Goal: Task Accomplishment & Management: Complete application form

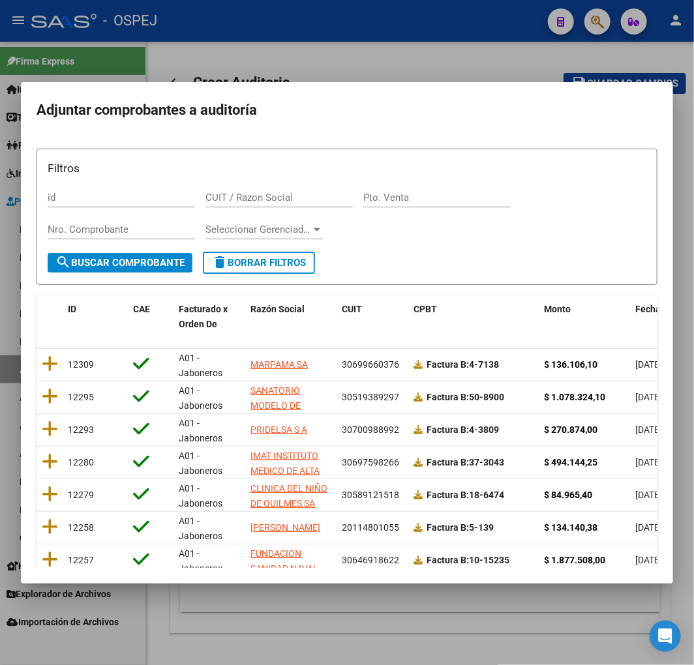
scroll to position [164, 0]
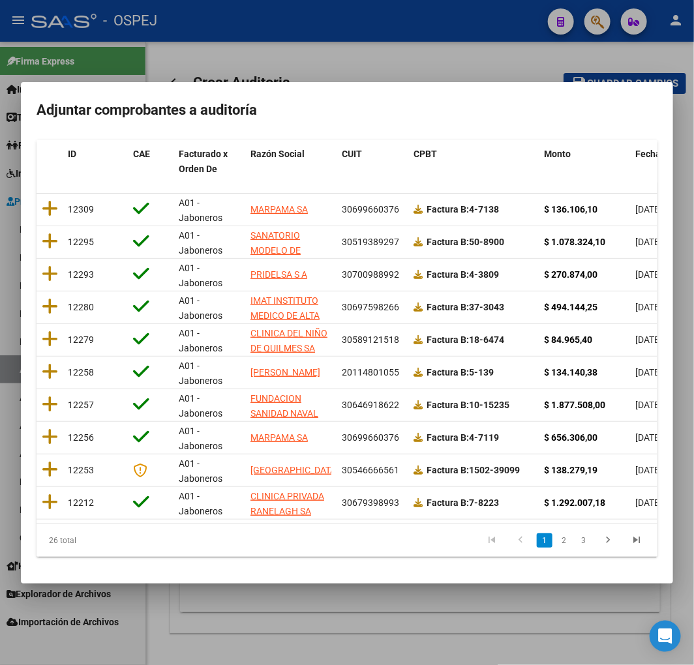
click at [554, 539] on li "2" at bounding box center [564, 541] width 20 height 22
click at [556, 540] on link "2" at bounding box center [564, 541] width 16 height 14
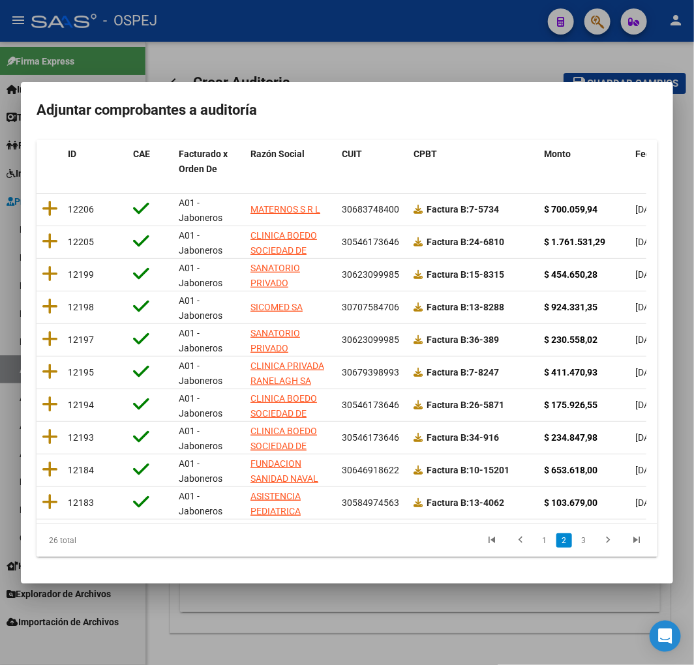
click at [577, 549] on li "3" at bounding box center [584, 541] width 20 height 22
drag, startPoint x: 362, startPoint y: 511, endPoint x: 445, endPoint y: 519, distance: 83.8
click at [445, 519] on datatable-body "12206 A01 - Jaboneros MATERNOS S R L 30683748400 Factura B: 7-5734 $ 700.059,94…" at bounding box center [342, 359] width 610 height 331
drag, startPoint x: 414, startPoint y: 525, endPoint x: 520, endPoint y: 517, distance: 107.3
click at [530, 516] on div "ID CAE Facturado x Orden De Razón Social CUIT CPBT Monto Fecha Cpbt Fecha Recib…" at bounding box center [347, 348] width 621 height 417
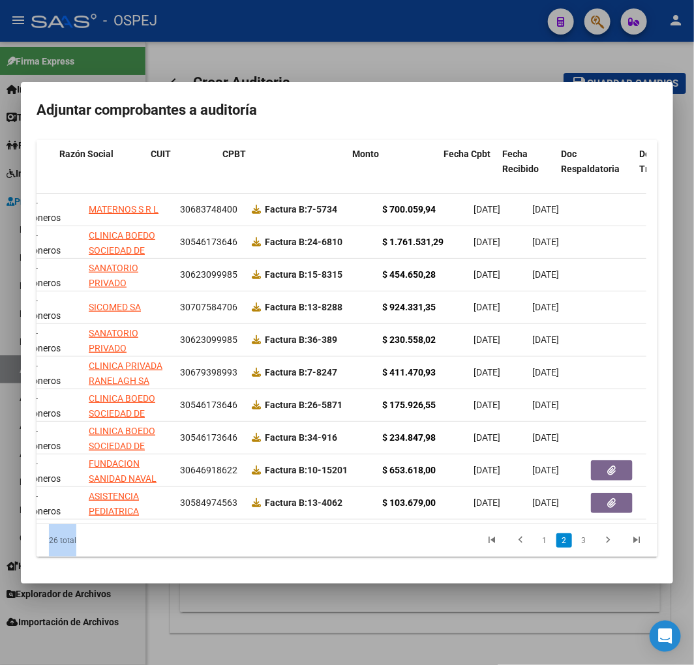
scroll to position [0, 318]
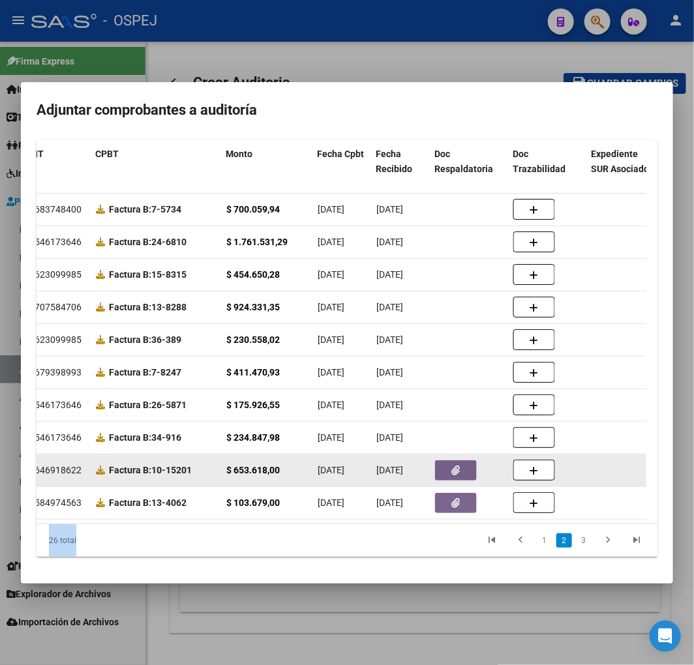
click at [455, 466] on button "button" at bounding box center [456, 470] width 42 height 20
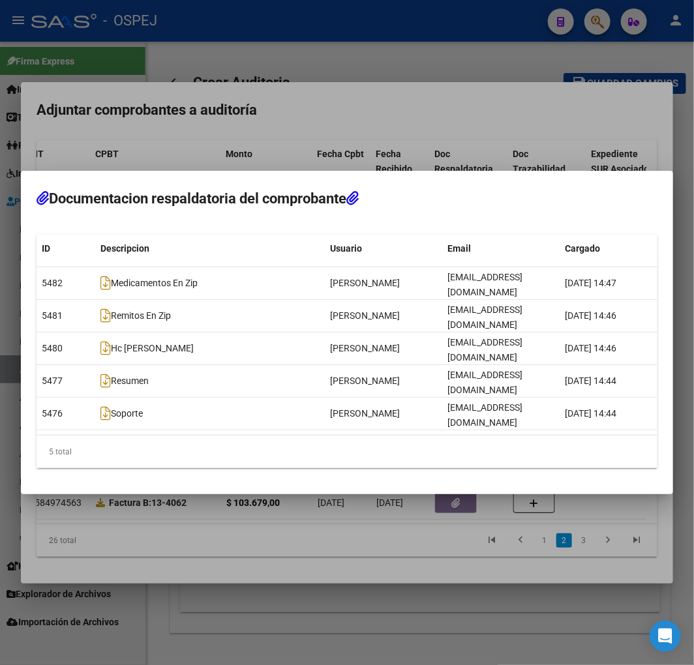
click at [390, 561] on div at bounding box center [347, 332] width 694 height 665
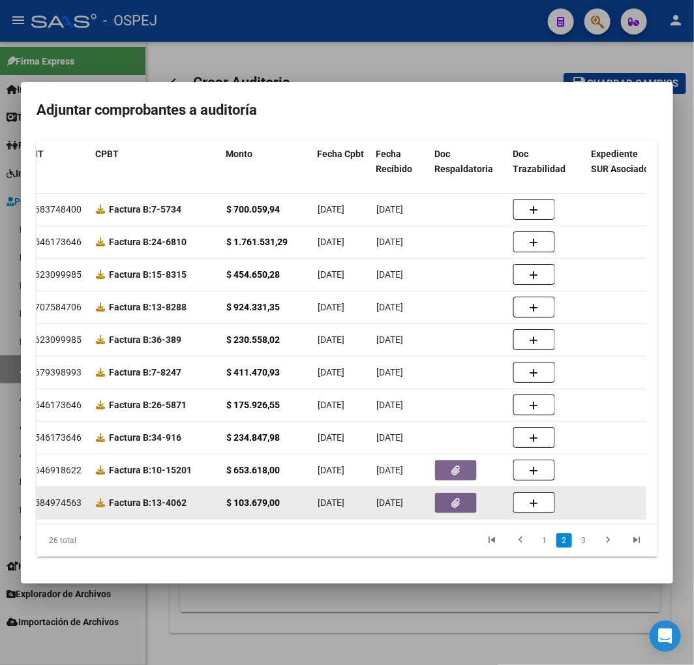
click at [447, 493] on button "button" at bounding box center [456, 503] width 42 height 20
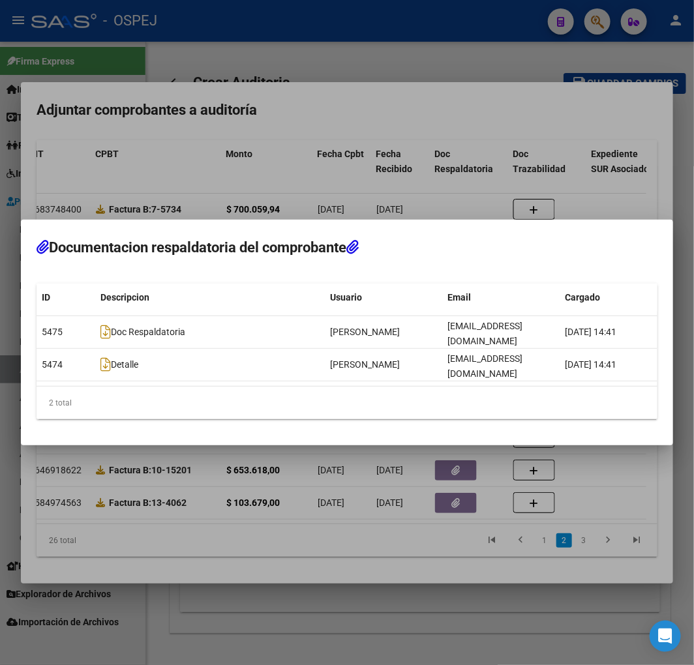
click at [369, 582] on div at bounding box center [347, 332] width 694 height 665
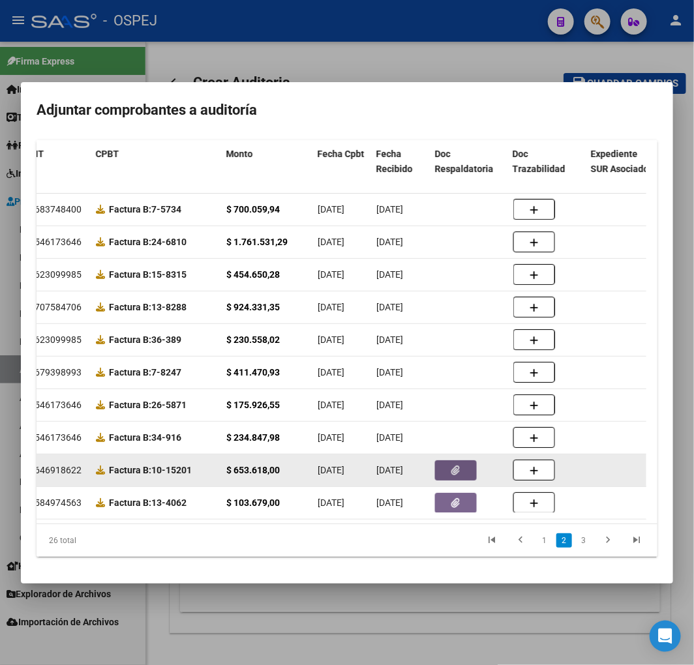
click at [462, 460] on button "button" at bounding box center [456, 470] width 42 height 20
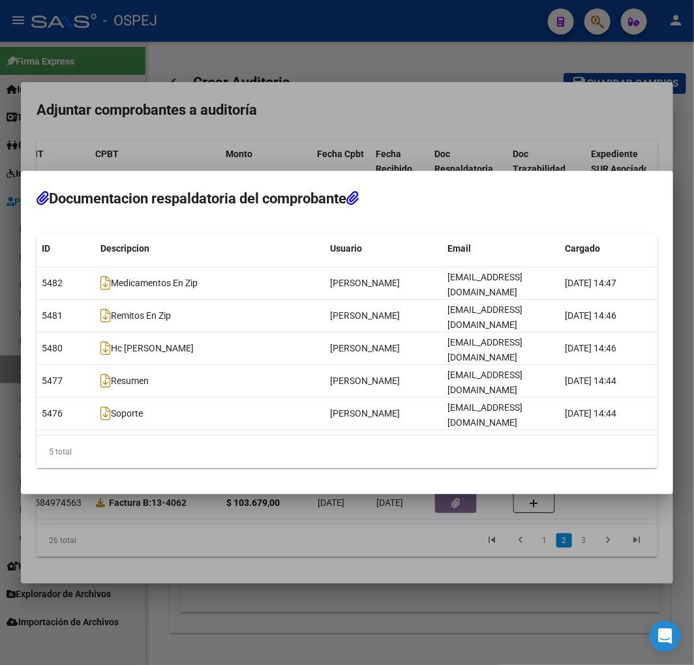
click at [278, 526] on div at bounding box center [347, 332] width 694 height 665
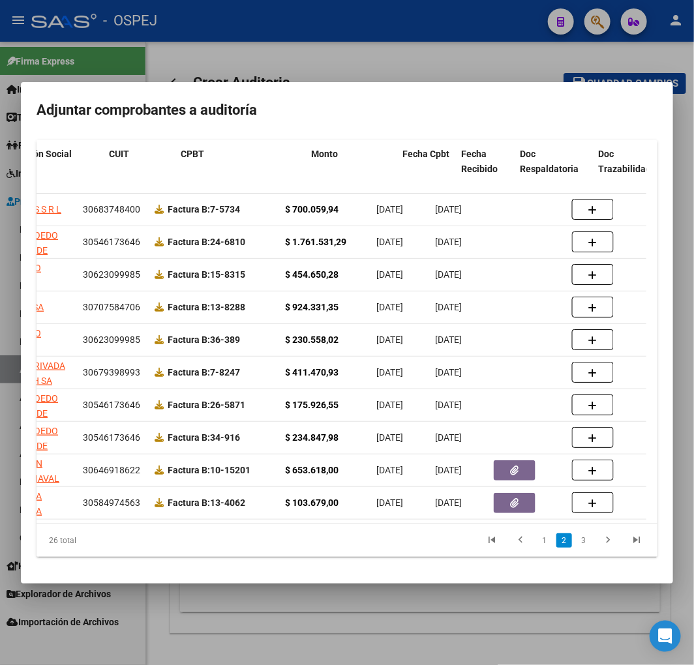
scroll to position [0, 265]
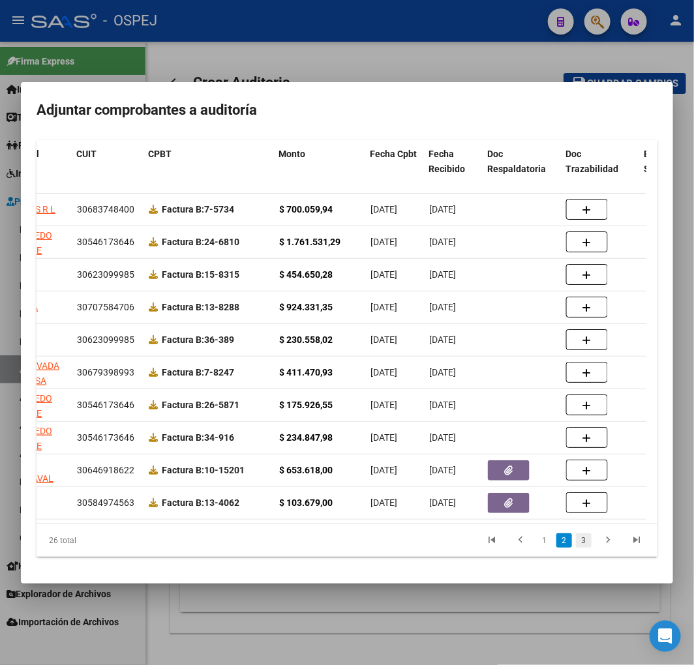
click at [576, 538] on link "3" at bounding box center [584, 541] width 16 height 14
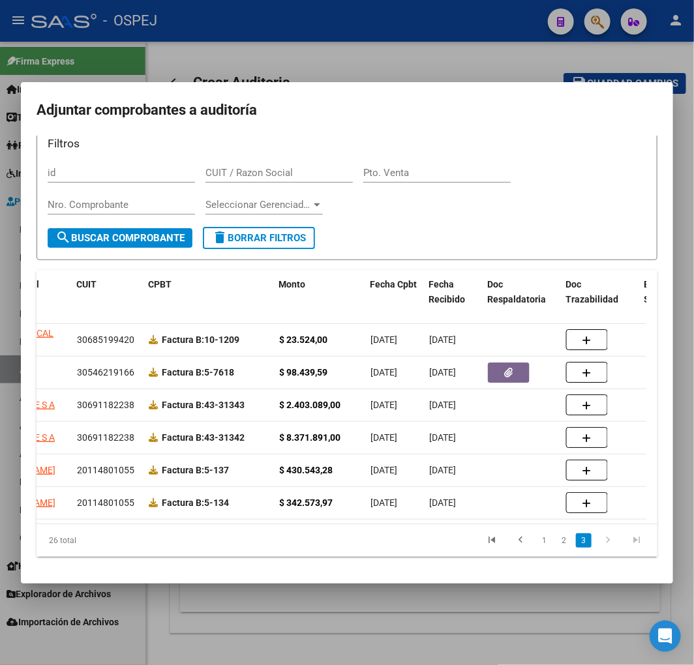
scroll to position [34, 0]
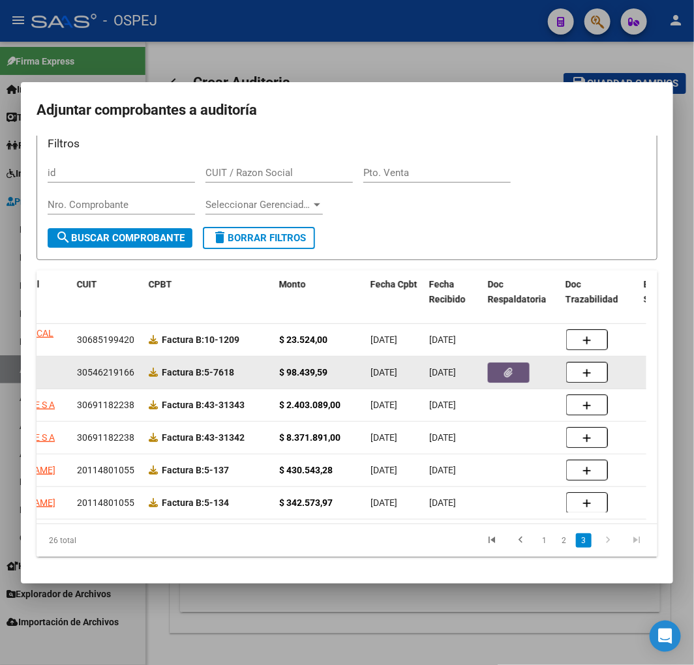
click at [507, 368] on icon "button" at bounding box center [509, 373] width 8 height 10
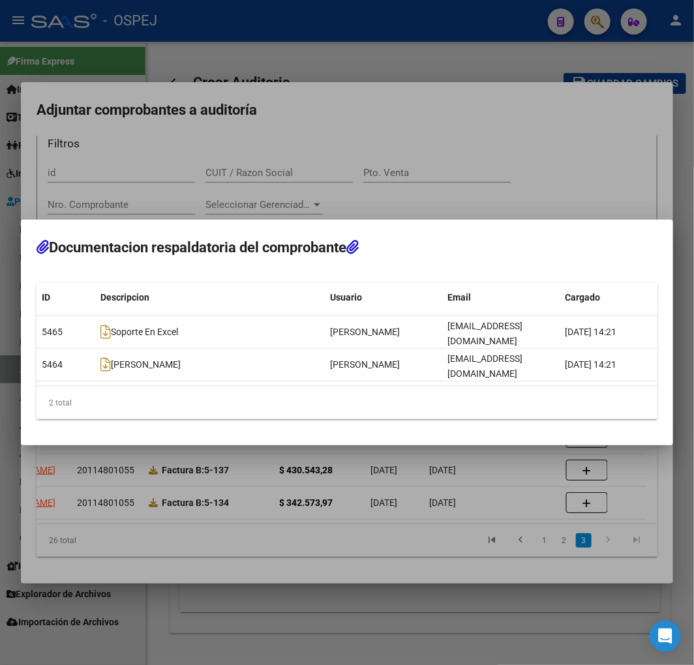
click at [425, 493] on div at bounding box center [347, 332] width 694 height 665
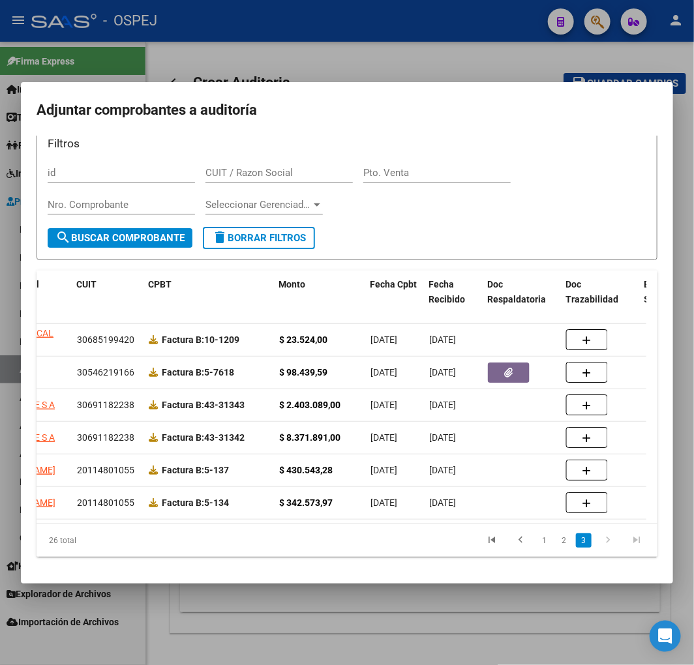
drag, startPoint x: 370, startPoint y: 529, endPoint x: 284, endPoint y: 526, distance: 86.8
click at [284, 526] on div "26 total 1 2 3" at bounding box center [347, 540] width 621 height 33
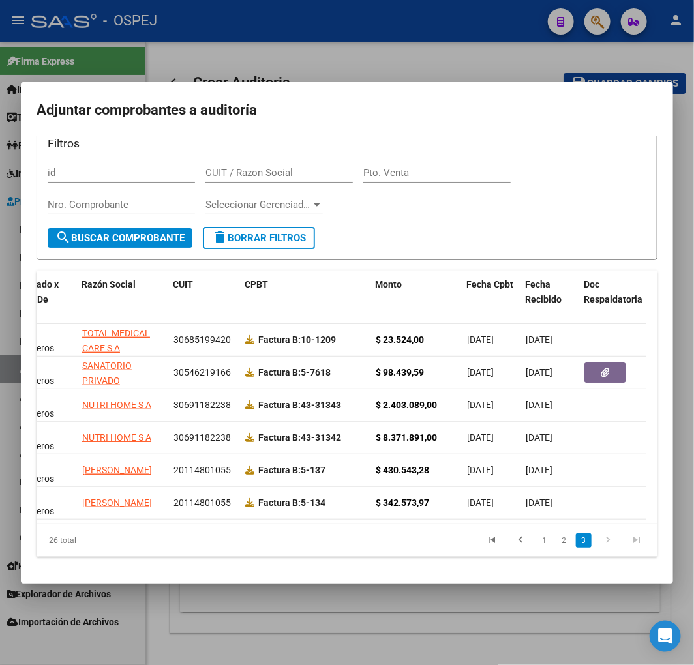
scroll to position [0, 152]
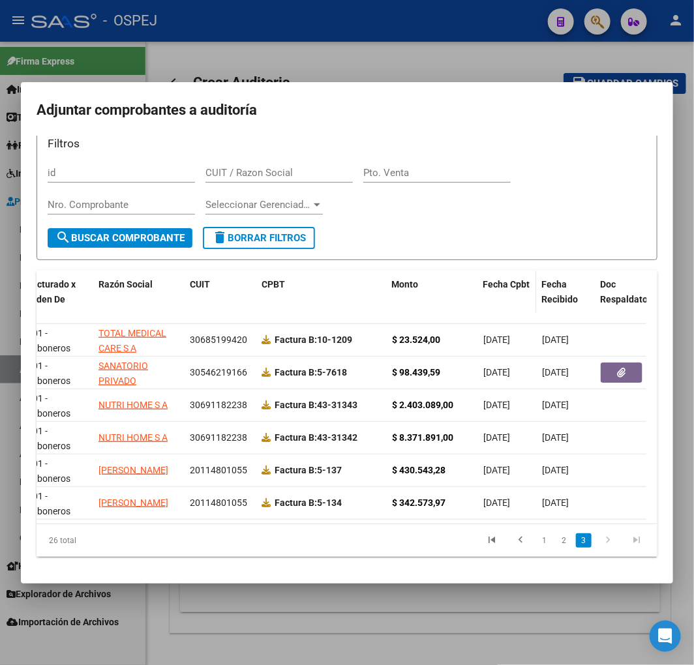
click at [504, 279] on span "Fecha Cpbt" at bounding box center [506, 284] width 47 height 10
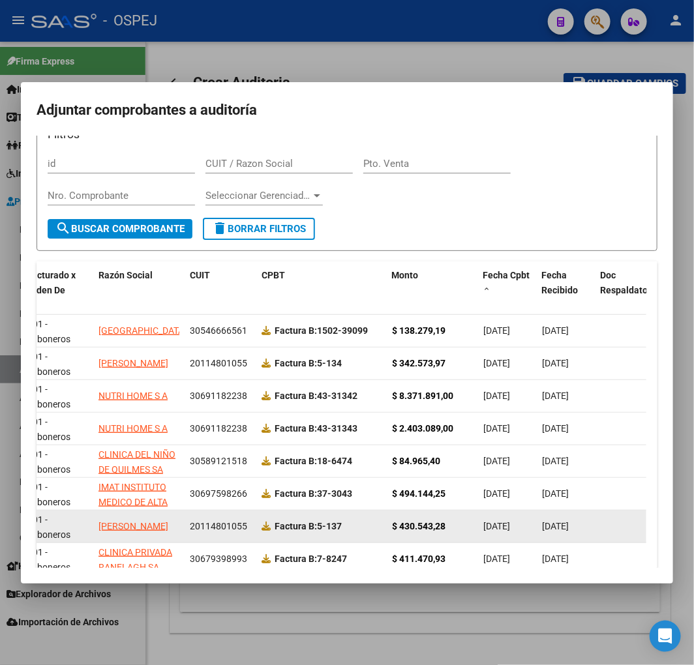
scroll to position [164, 0]
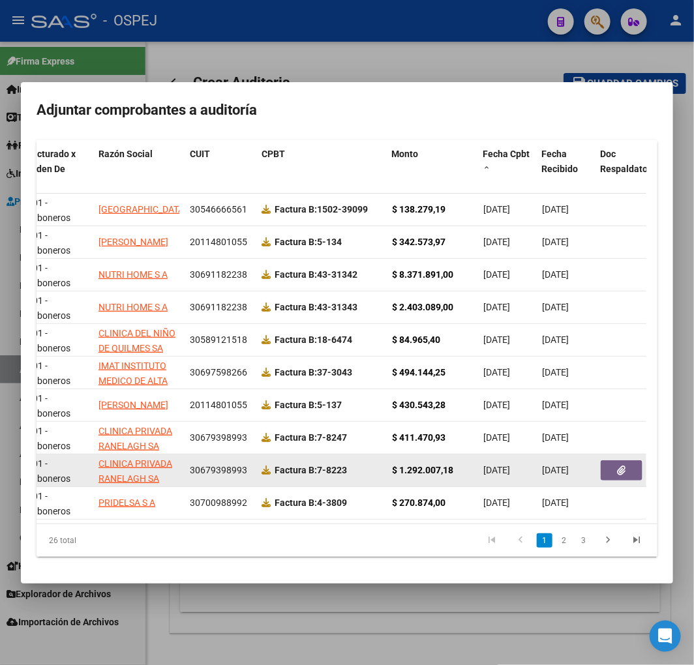
click at [510, 465] on span "[DATE]" at bounding box center [496, 470] width 27 height 10
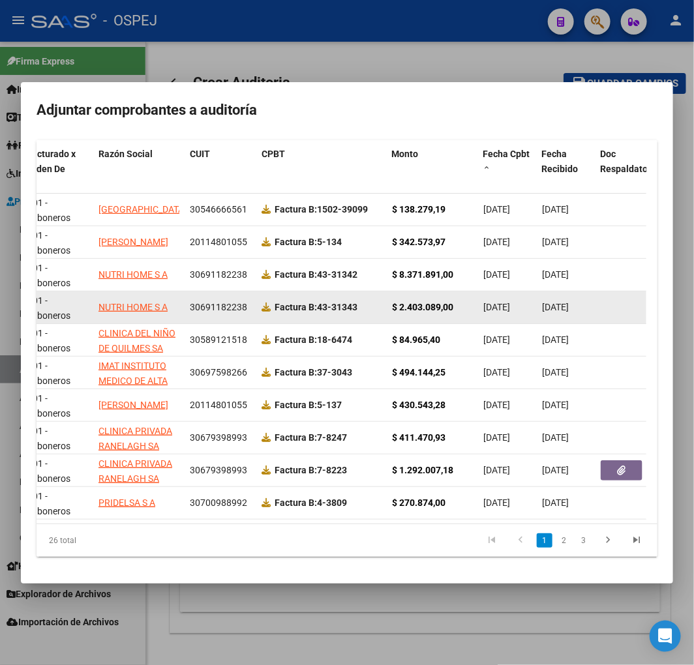
drag, startPoint x: 519, startPoint y: 459, endPoint x: 532, endPoint y: 295, distance: 164.3
click at [494, 295] on datatable-scroller "12253 A01 - Jaboneros [GEOGRAPHIC_DATA] Factura B: 1502-39099 $ 138.279,19 [DAT…" at bounding box center [190, 357] width 610 height 326
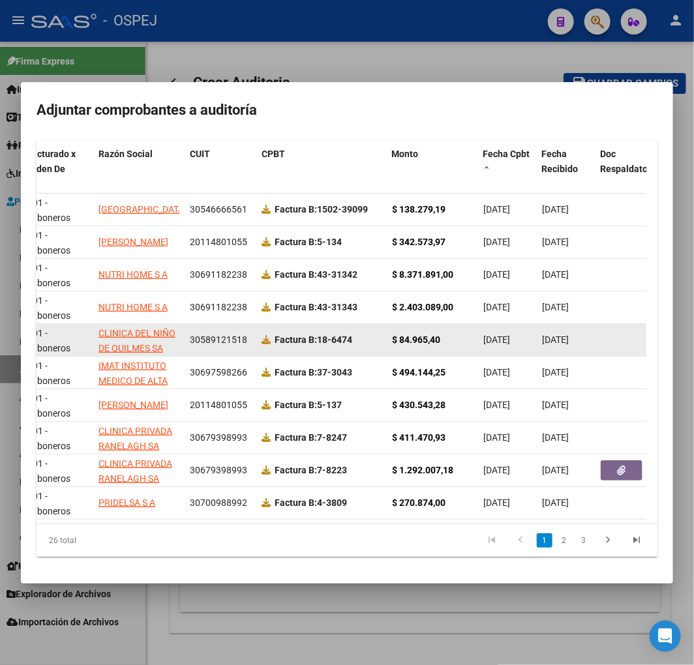
click at [510, 335] on span "[DATE]" at bounding box center [496, 340] width 27 height 10
click at [478, 334] on datatable-body-cell "[DATE]" at bounding box center [507, 340] width 59 height 32
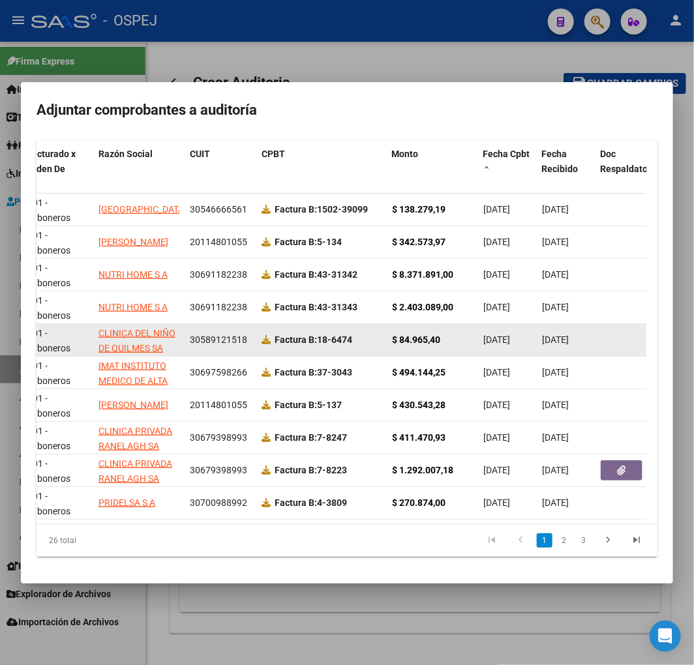
click at [478, 334] on datatable-body-cell "[DATE]" at bounding box center [507, 340] width 59 height 32
click at [492, 338] on datatable-body-cell "[DATE]" at bounding box center [507, 340] width 59 height 32
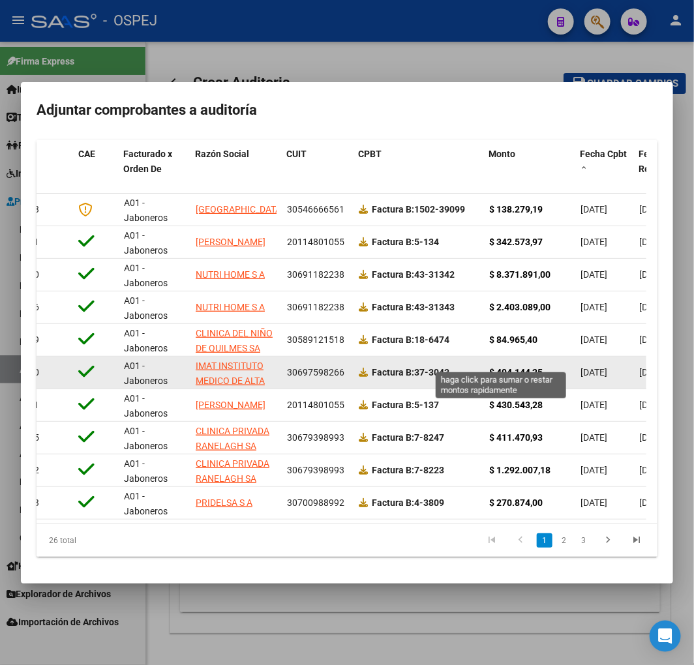
scroll to position [0, 0]
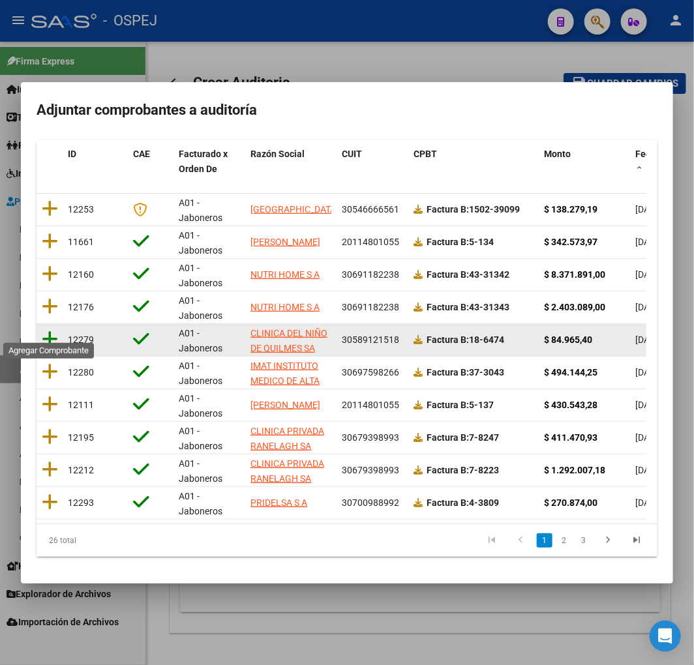
click at [52, 330] on icon at bounding box center [50, 339] width 16 height 18
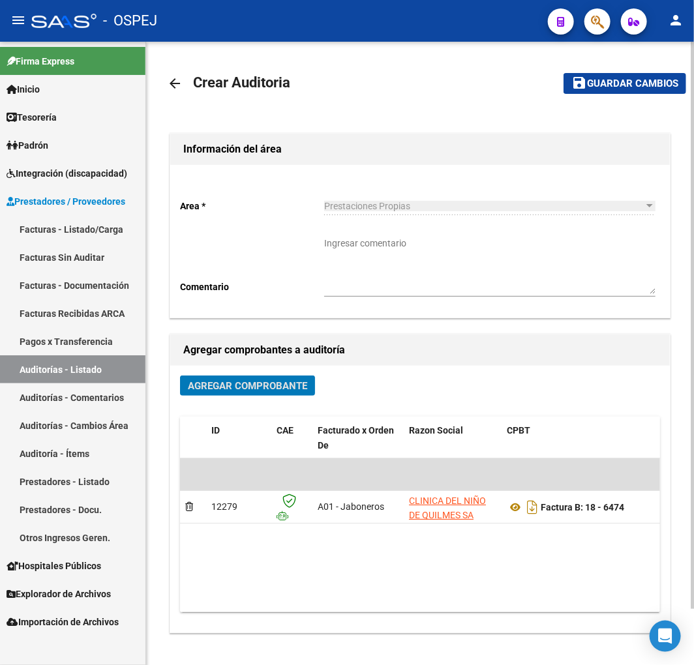
click at [607, 87] on span "Guardar cambios" at bounding box center [632, 84] width 91 height 12
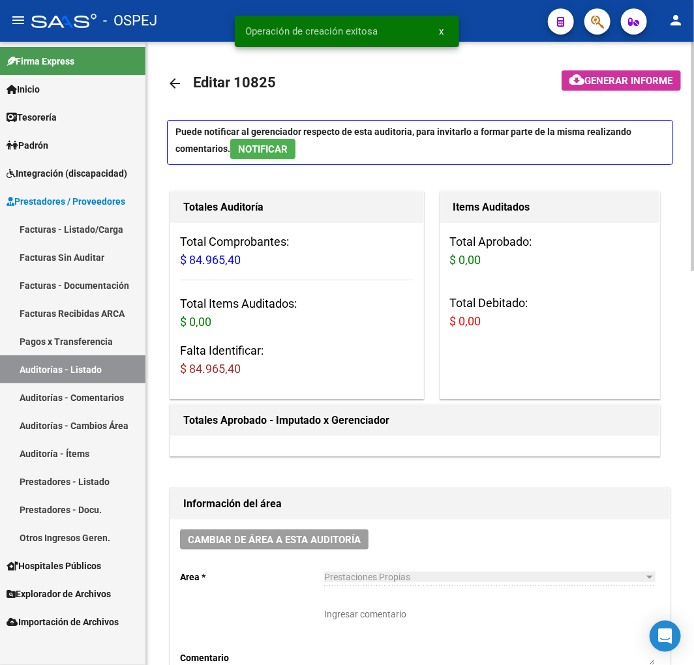
scroll to position [362, 0]
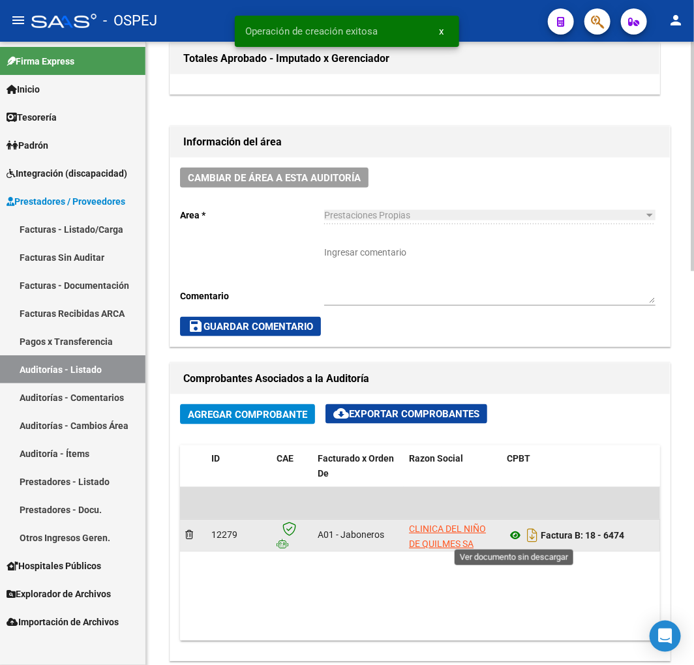
click at [514, 531] on icon at bounding box center [515, 536] width 17 height 16
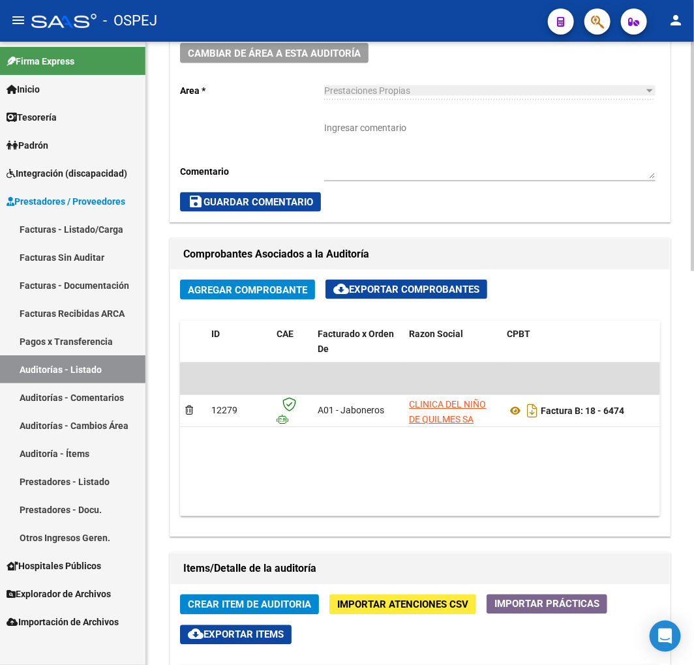
scroll to position [725, 0]
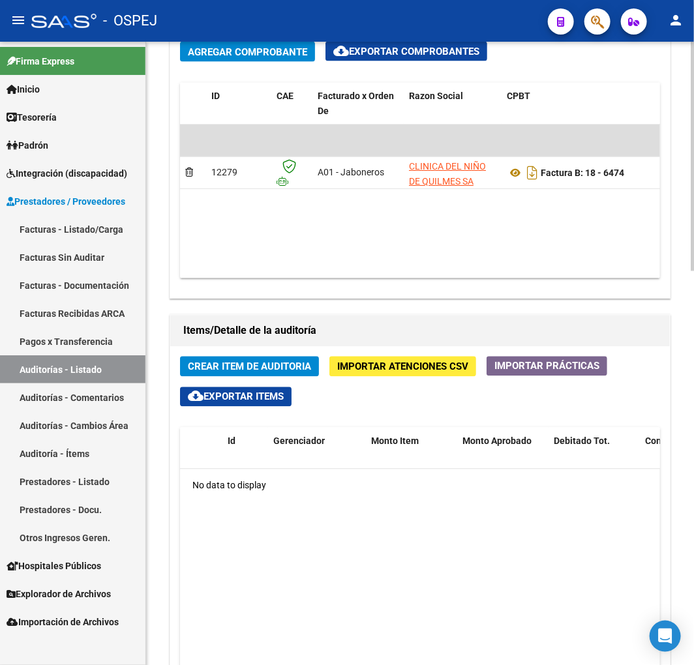
click at [275, 374] on button "Crear Item de Auditoria" at bounding box center [249, 367] width 139 height 20
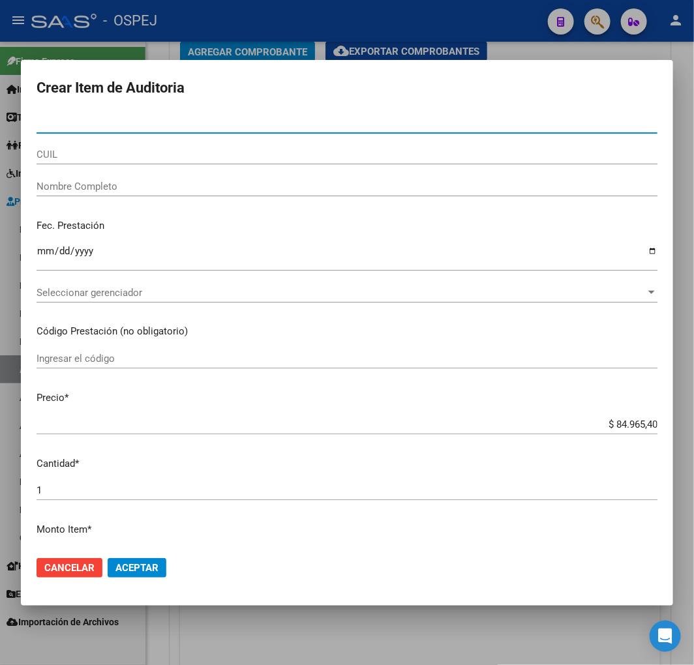
click at [77, 158] on input "CUIL" at bounding box center [347, 155] width 621 height 12
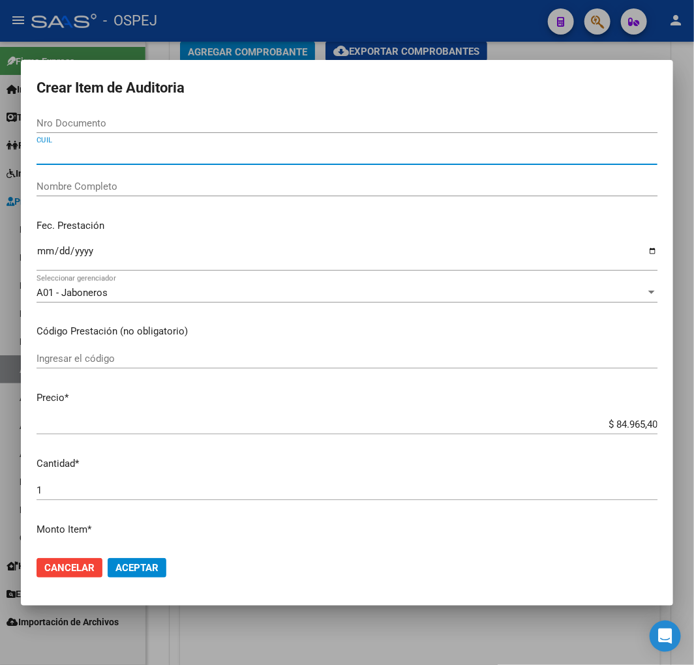
paste input "23542245484"
type input "23542245484"
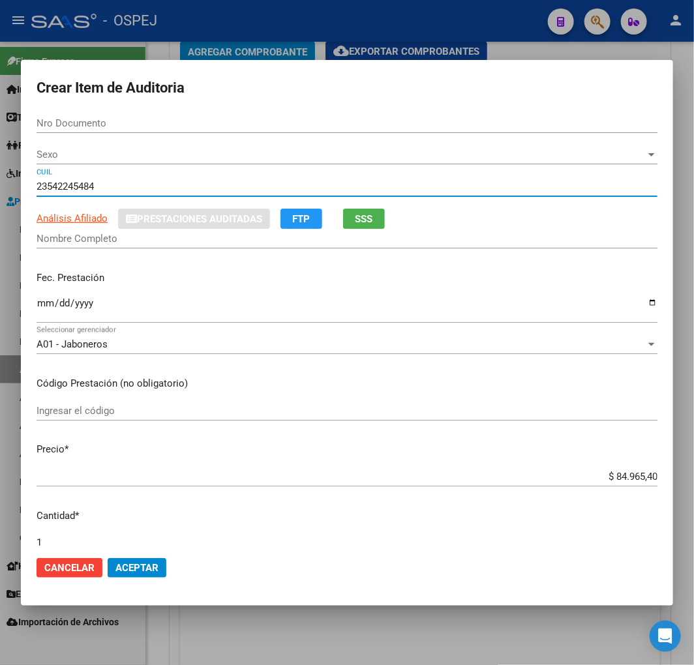
type input "54224548"
type input "[PERSON_NAME] -"
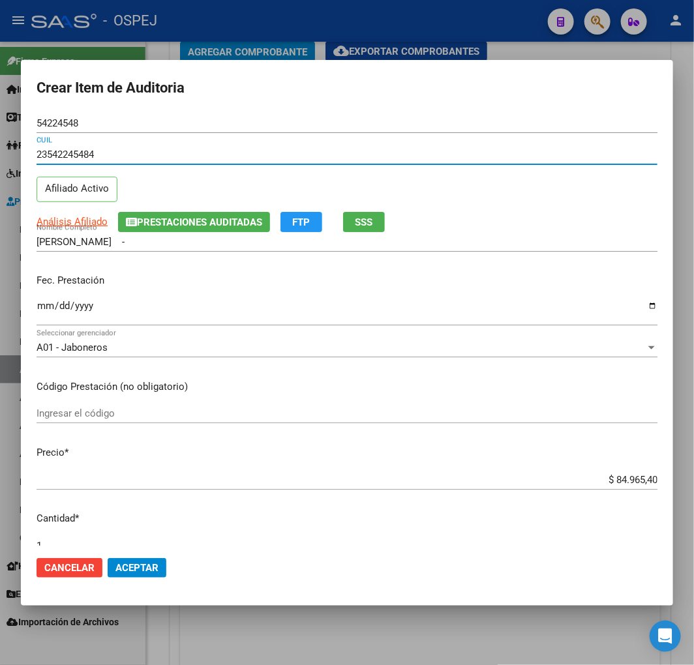
type input "23542245484"
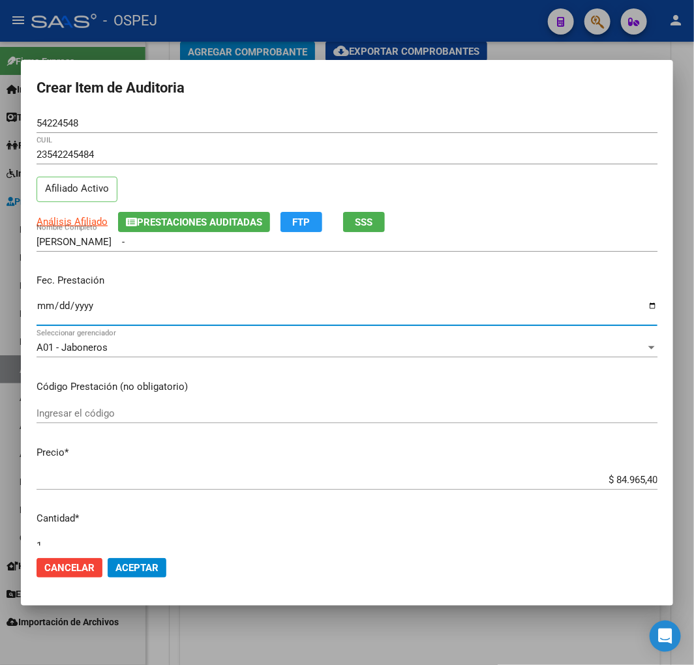
click at [44, 304] on input "Ingresar la fecha" at bounding box center [347, 311] width 621 height 21
type input "[DATE]"
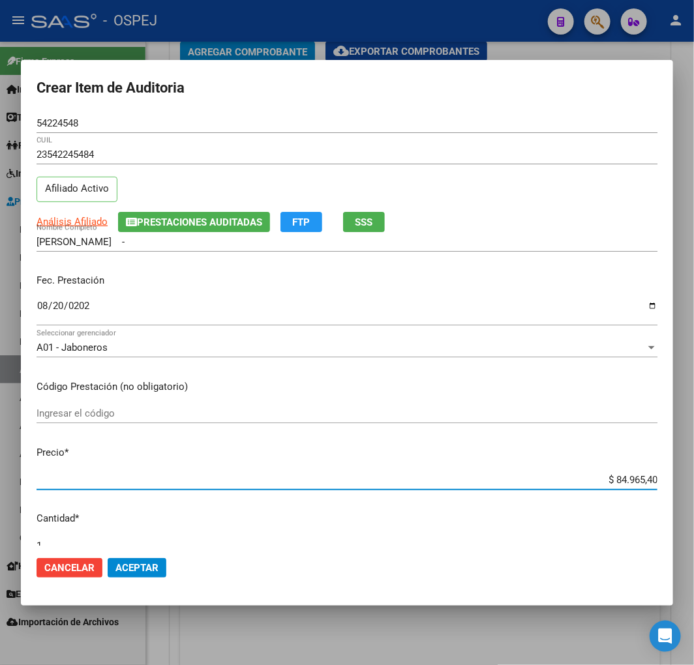
click at [616, 478] on input "$ 84.965,40" at bounding box center [347, 480] width 621 height 12
type input "$ 0,01"
type input "$ 0,17"
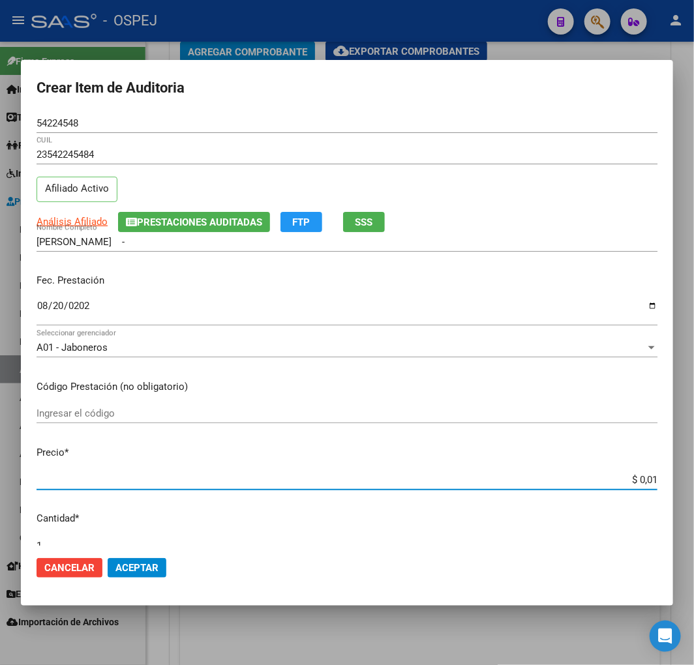
type input "$ 0,17"
type input "$ 1,71"
type input "$ 17,10"
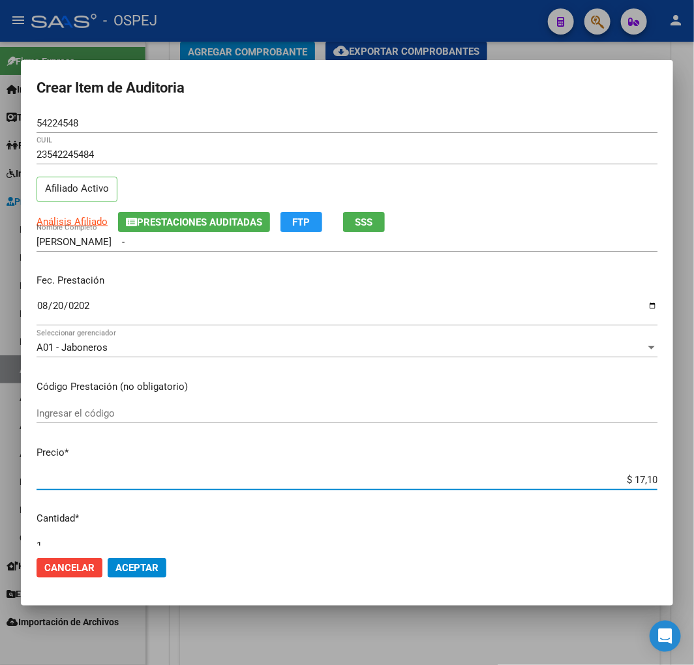
type input "$ 171,00"
type input "$ 1.710,08"
type input "$ 17.100,80"
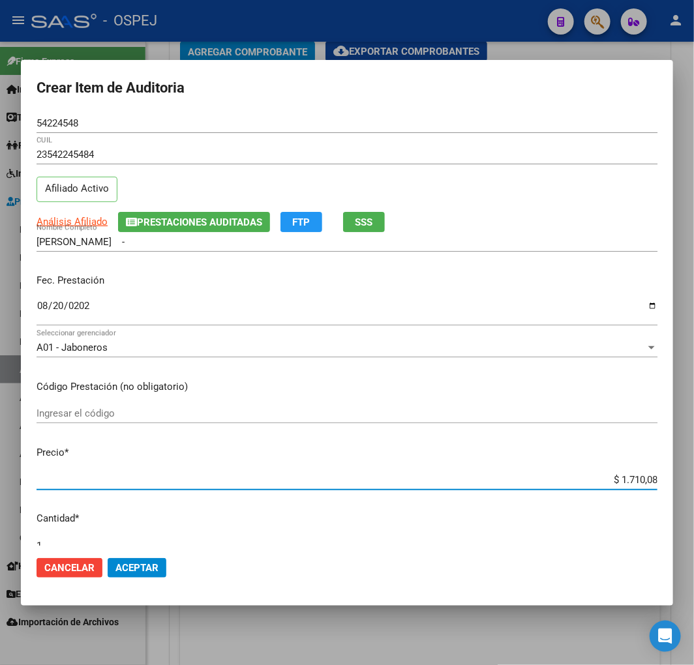
type input "$ 17.100,80"
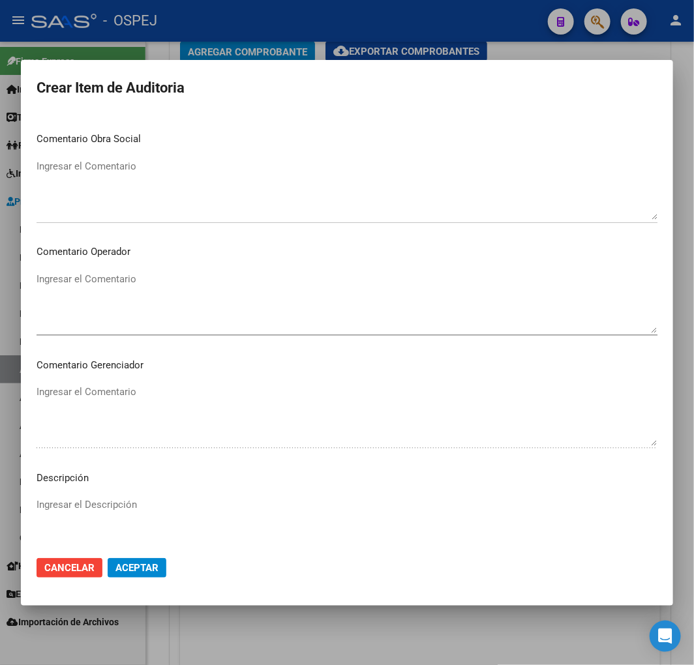
scroll to position [579, 0]
click at [185, 198] on textarea "Ingresar el Comentario" at bounding box center [347, 188] width 621 height 61
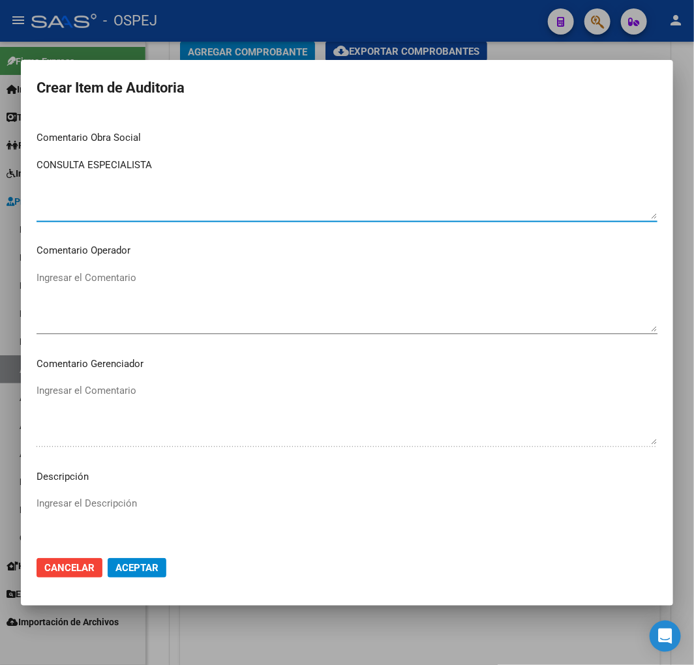
type textarea "CONSULTA ESPECIALISTA"
click at [181, 526] on textarea "Ingresar el Descripción" at bounding box center [347, 526] width 621 height 61
paste textarea "CONSULTA ESPECIALISTA"
type textarea "CONSULTA ESPECIALISTA"
click at [153, 570] on span "Aceptar" at bounding box center [136, 568] width 43 height 12
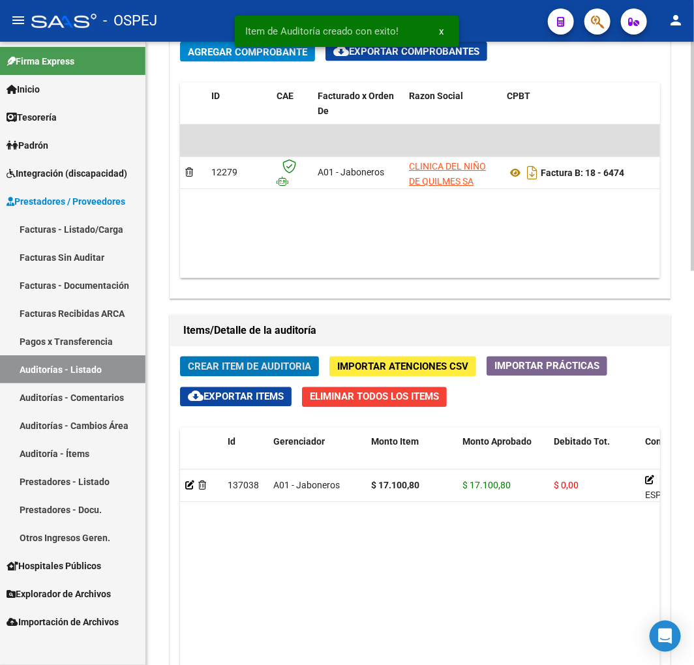
scroll to position [881, 0]
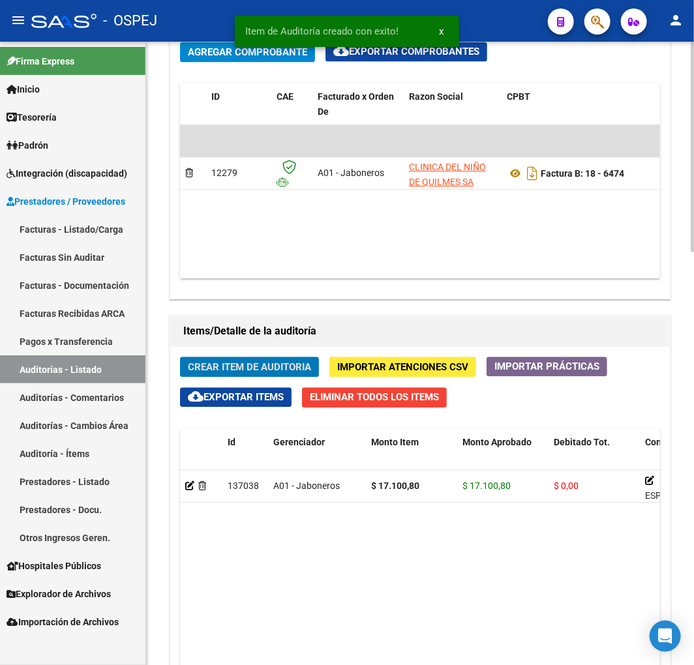
click at [243, 356] on div "Crear Item de Auditoria Importar Atenciones CSV Importar Prácticas cloud_downlo…" at bounding box center [420, 630] width 500 height 567
click at [255, 365] on span "Crear Item de Auditoria" at bounding box center [249, 367] width 123 height 12
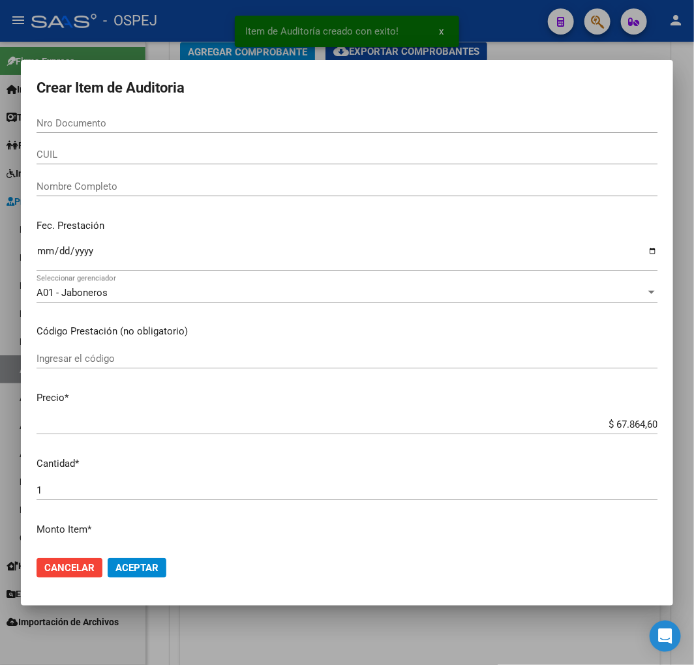
click at [85, 157] on input "CUIL" at bounding box center [347, 155] width 621 height 12
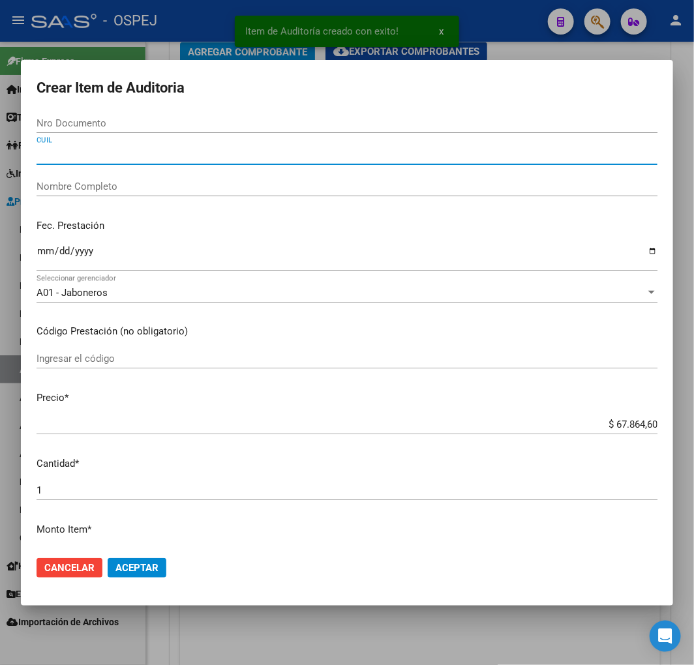
paste input "20511359318"
type input "20511359318"
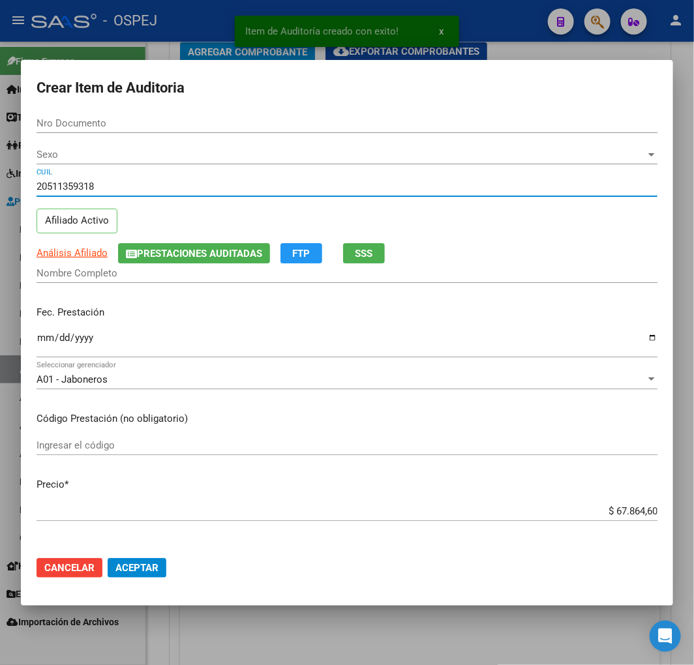
type input "51135931"
type input "[PERSON_NAME]"
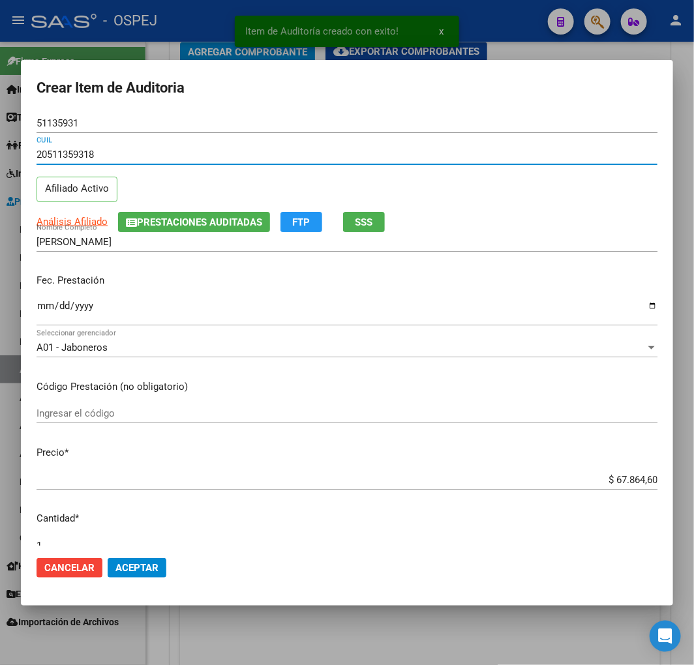
type input "20511359318"
click at [41, 301] on input "Ingresar la fecha" at bounding box center [347, 311] width 621 height 21
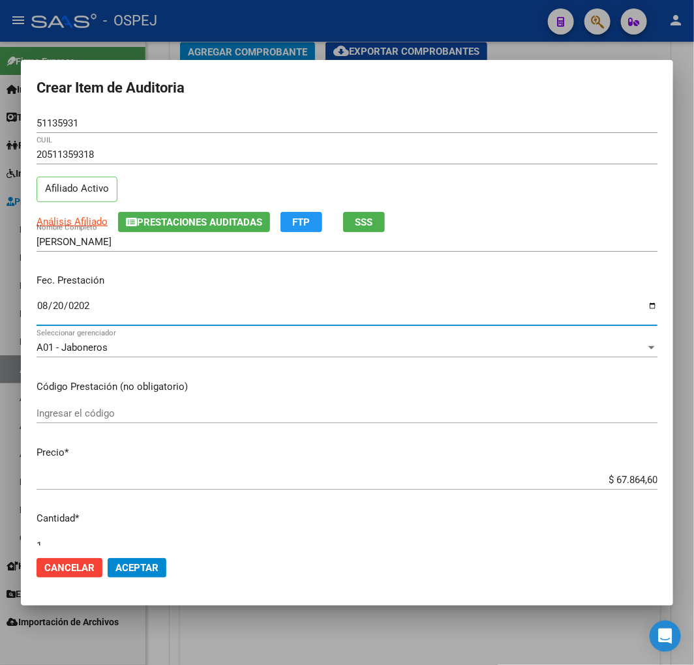
type input "[DATE]"
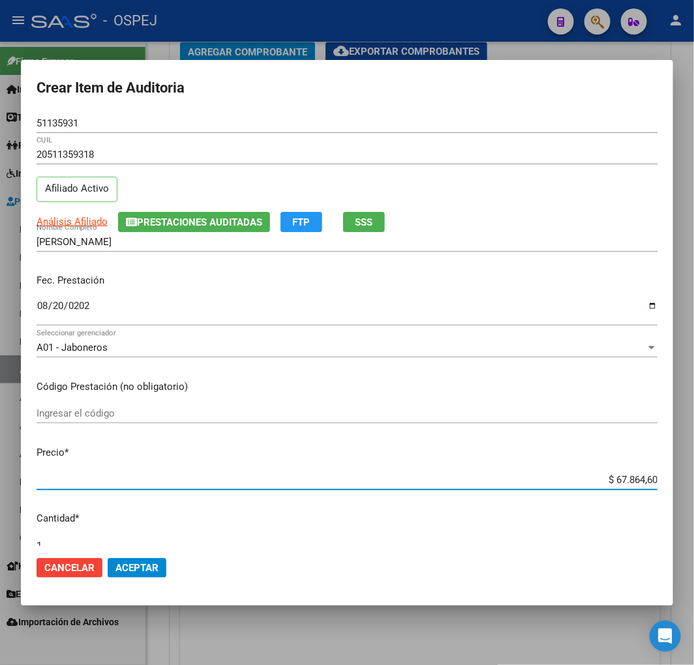
click at [622, 485] on input "$ 67.864,60" at bounding box center [347, 480] width 621 height 12
type input "$ 0,01"
type input "$ 0,17"
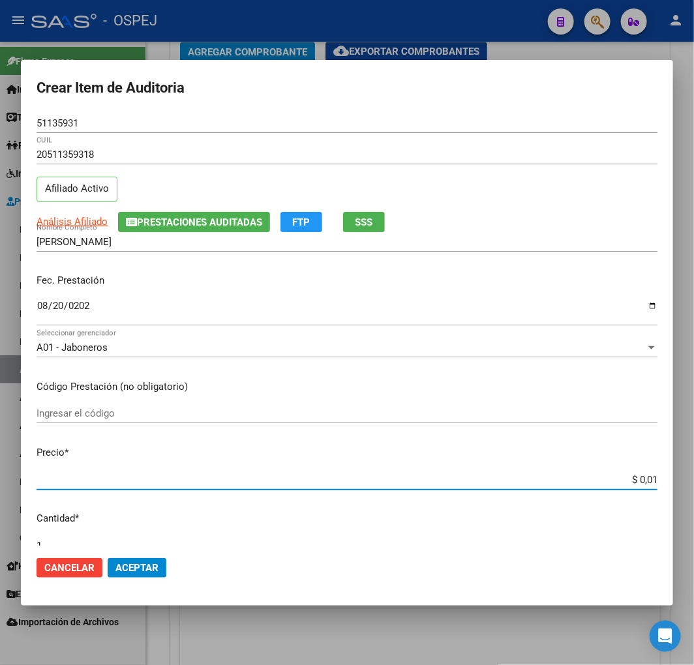
type input "$ 0,17"
type input "$ 1,71"
type input "$ 17,10"
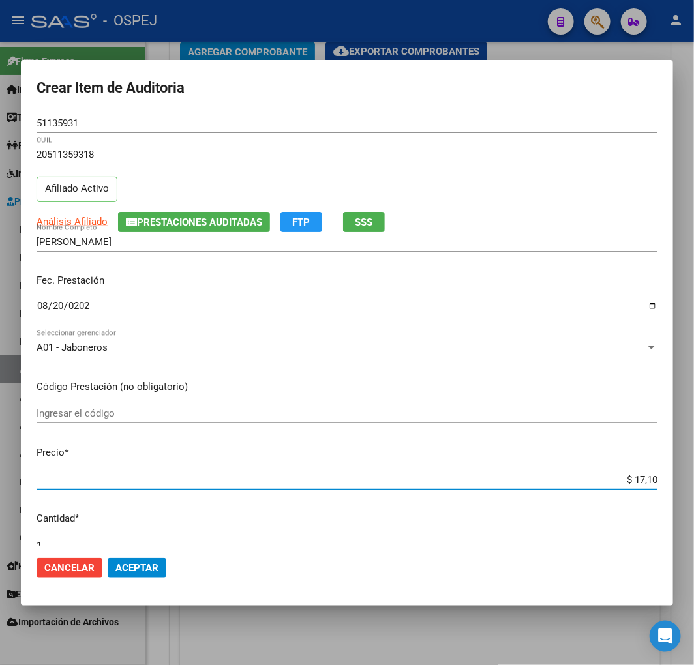
type input "$ 171,00"
type input "$ 1.710,08"
type input "$ 17.100,80"
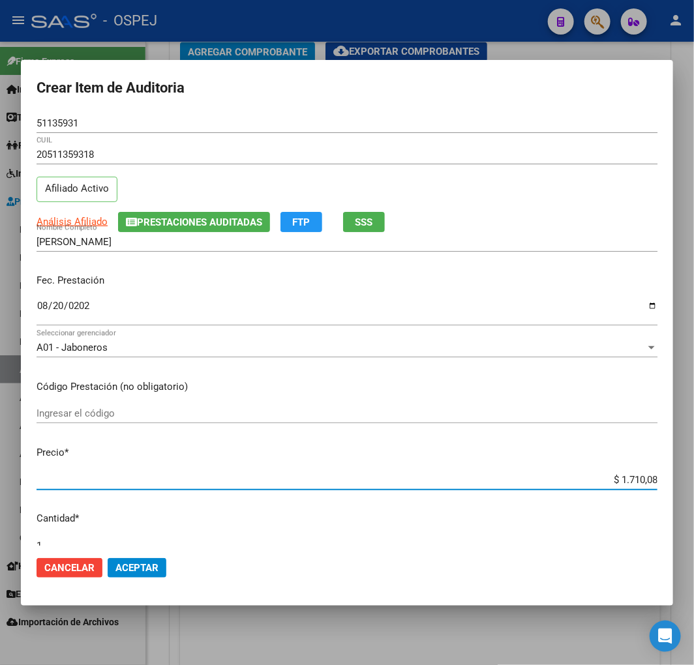
type input "$ 17.100,80"
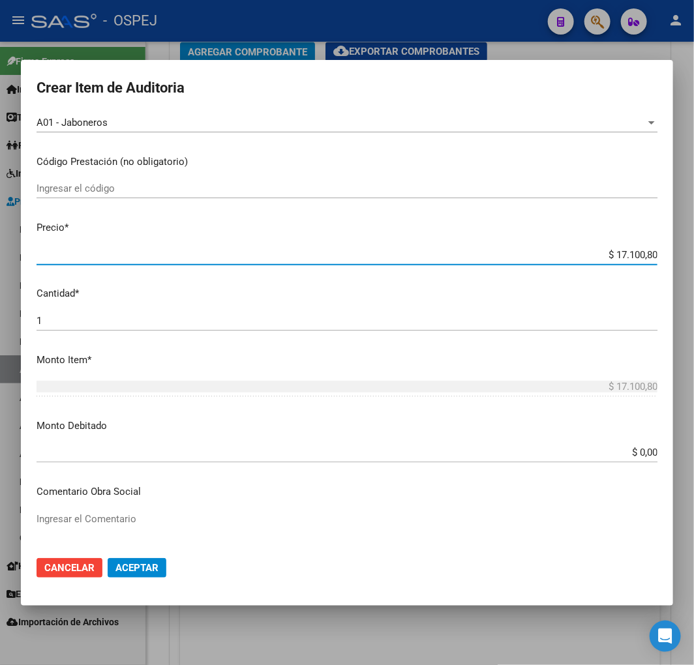
scroll to position [362, 0]
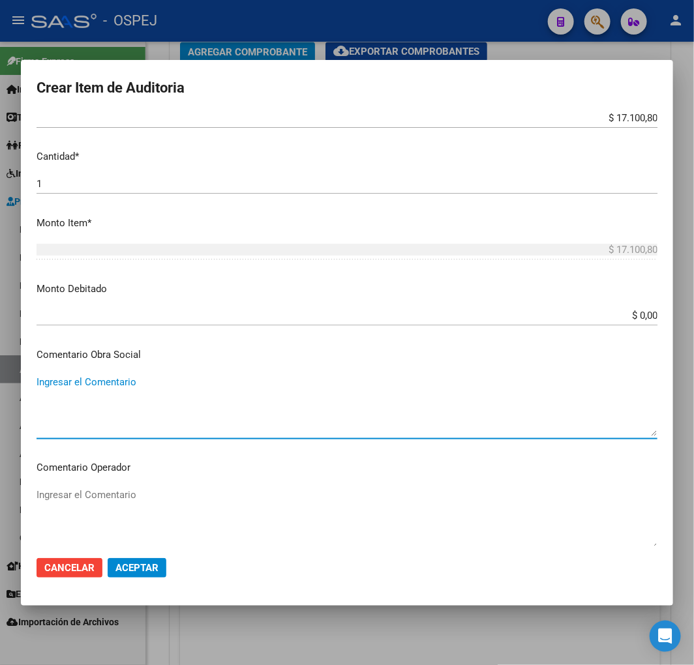
click at [113, 412] on textarea "Ingresar el Comentario" at bounding box center [347, 405] width 621 height 61
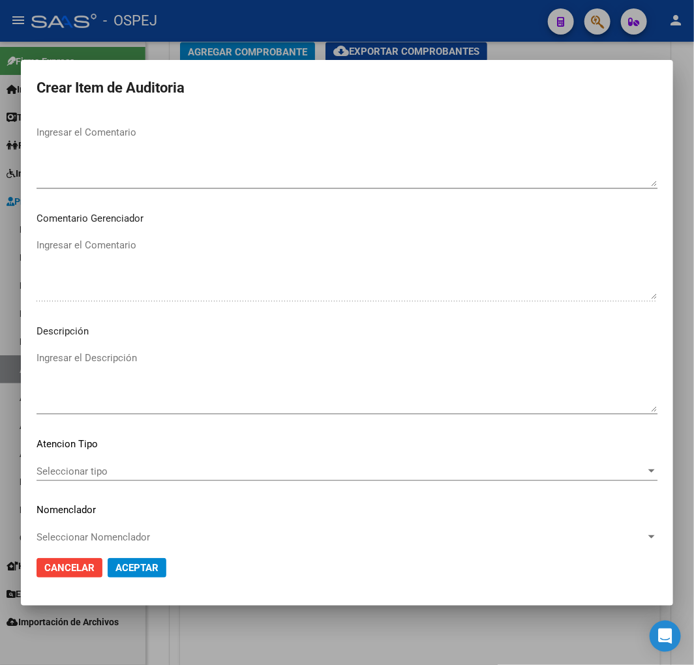
type textarea "CONSULTA ESPECIALISTA"
click at [179, 380] on textarea "Ingresar el Descripción" at bounding box center [347, 381] width 621 height 61
paste textarea "CONSULTA ESPECIALISTA"
type textarea "CONSULTA ESPECIALISTA"
click at [147, 558] on button "Aceptar" at bounding box center [137, 568] width 59 height 20
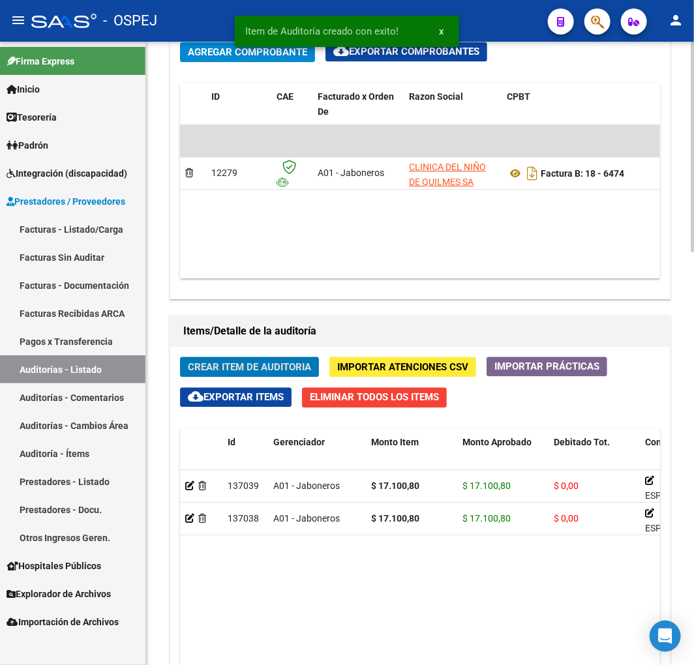
click at [291, 373] on span "Crear Item de Auditoria" at bounding box center [249, 367] width 123 height 12
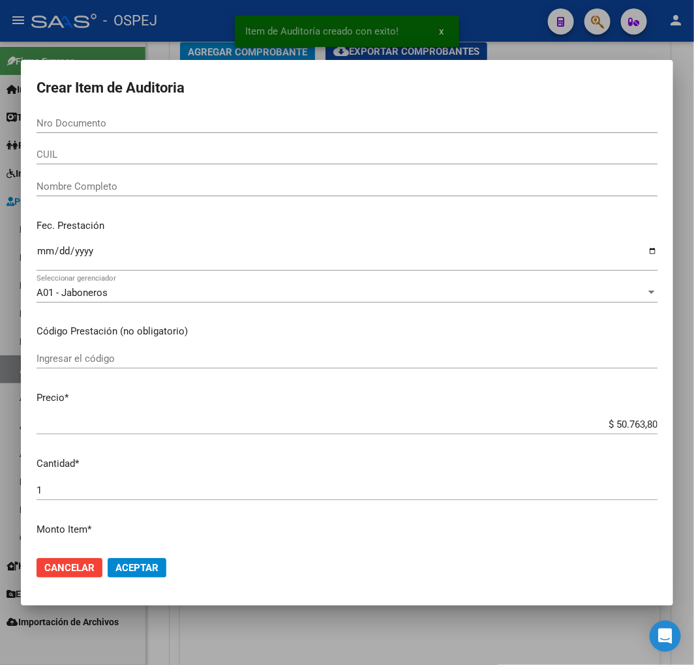
click at [142, 149] on input "CUIL" at bounding box center [347, 155] width 621 height 12
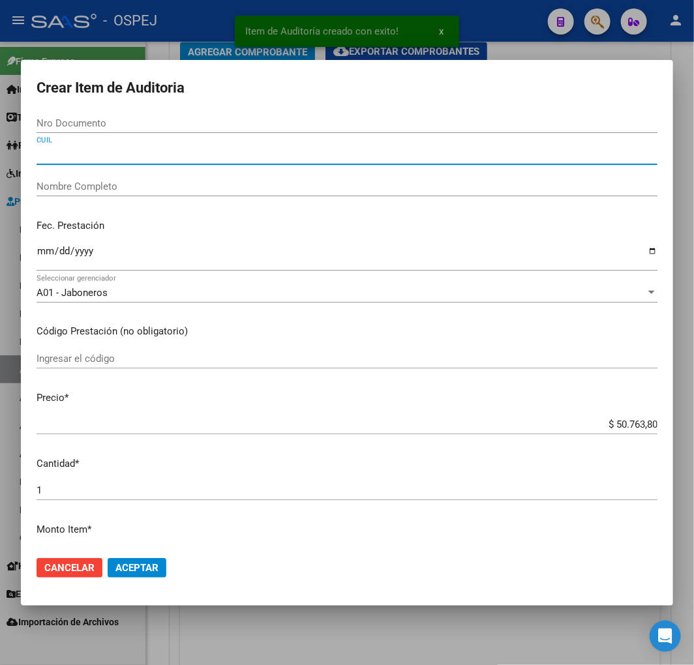
paste input "23506502144"
type input "23506502144"
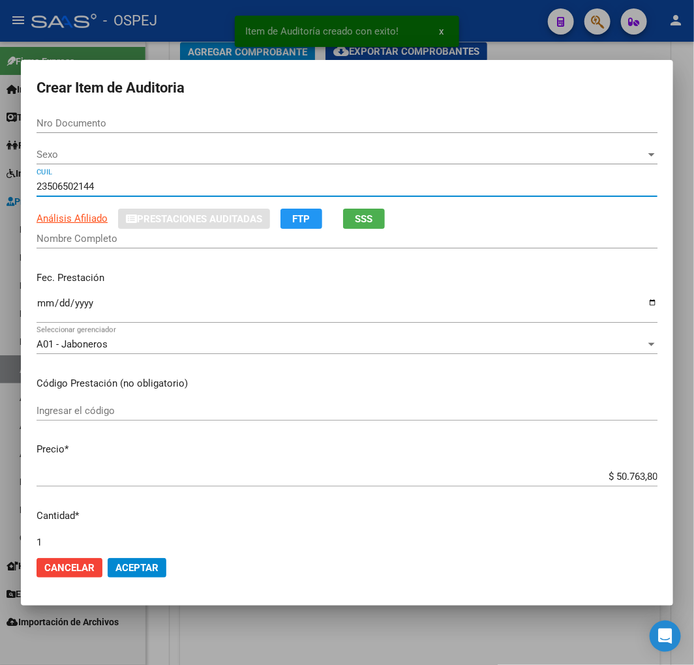
type input "50650214"
type input "[PERSON_NAME] ."
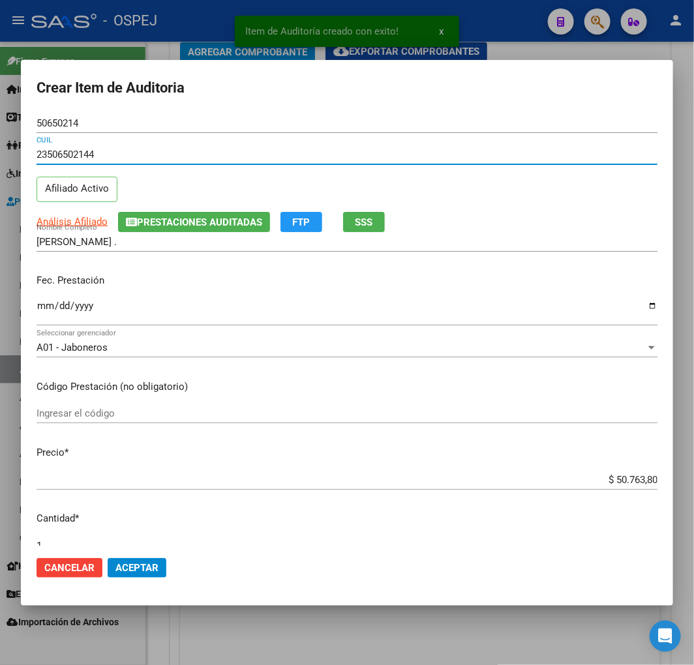
type input "23506502144"
click at [48, 301] on input "Ingresar la fecha" at bounding box center [347, 311] width 621 height 21
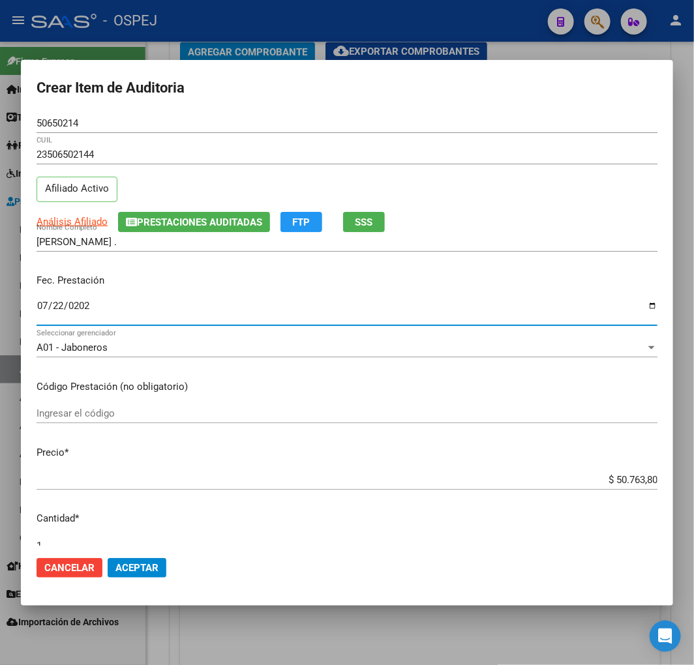
type input "[DATE]"
click at [625, 481] on input "$ 50.763,80" at bounding box center [347, 480] width 621 height 12
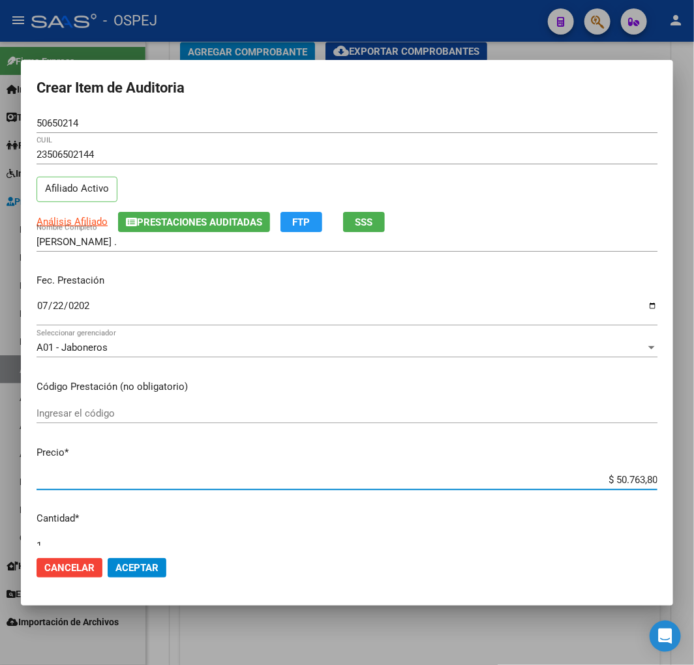
click at [625, 481] on input "$ 50.763,80" at bounding box center [347, 480] width 621 height 12
type input "$ 0,01"
type input "$ 0,16"
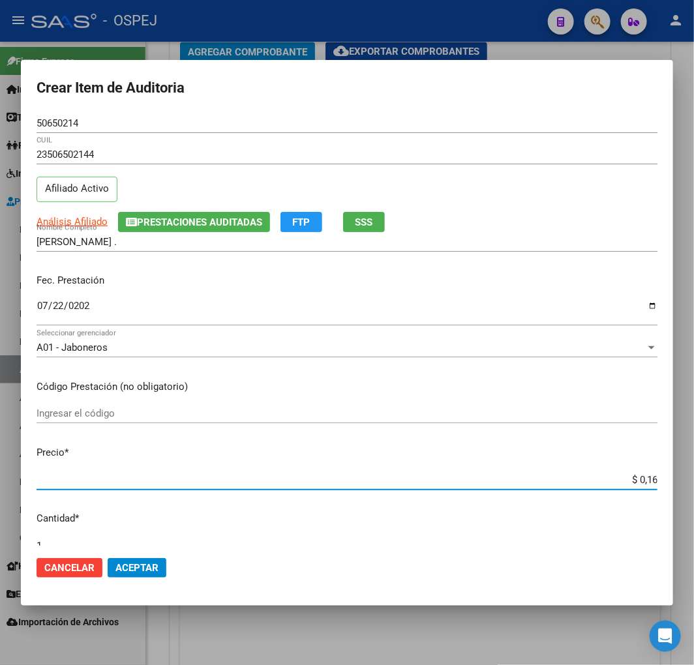
type input "$ 1,68"
type input "$ 16,83"
type input "$ 168,31"
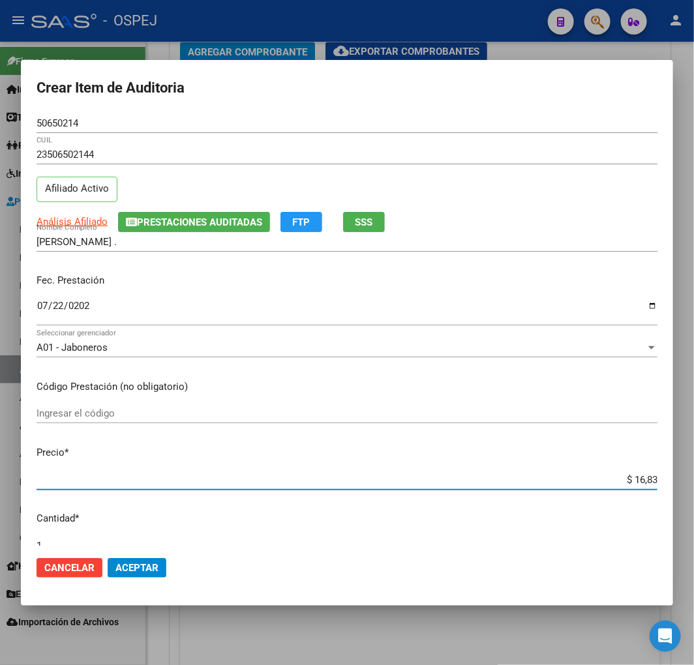
type input "$ 168,31"
type input "$ 1.683,15"
type input "$ 16.831,50"
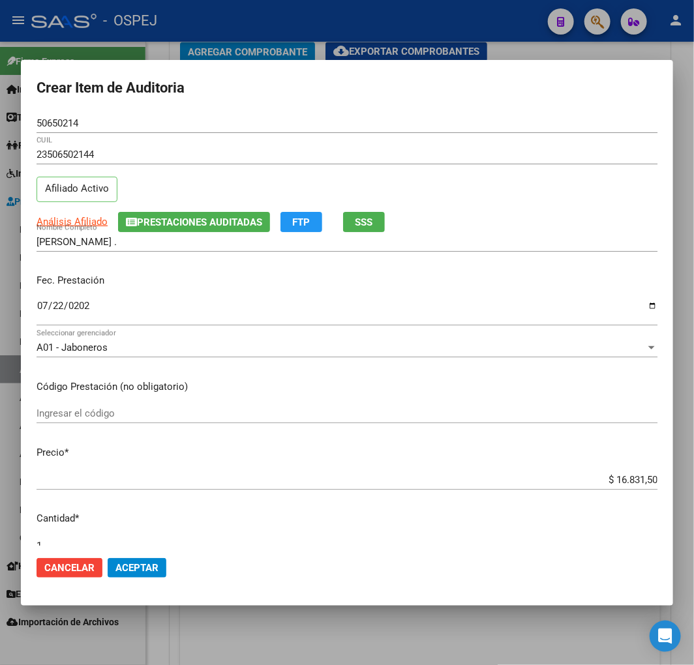
scroll to position [362, 0]
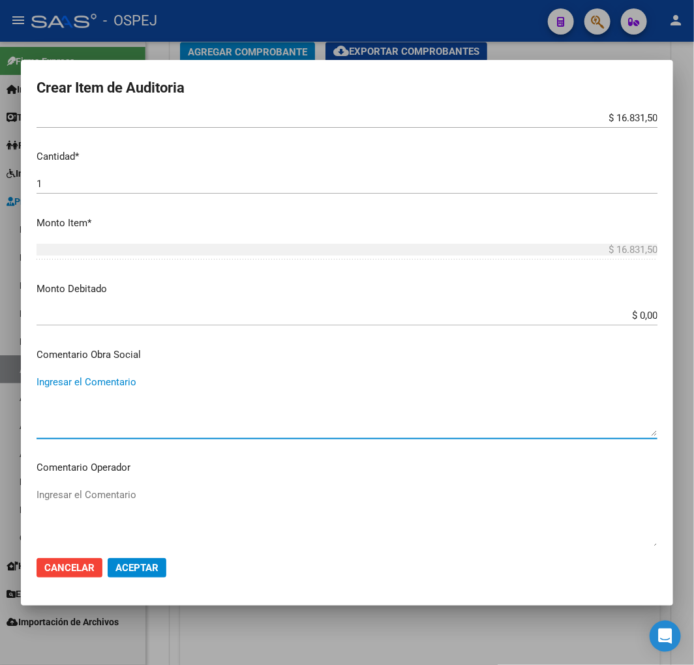
click at [141, 408] on textarea "Ingresar el Comentario" at bounding box center [347, 405] width 621 height 61
paste textarea "CONSULTA ESPECIALISTA"
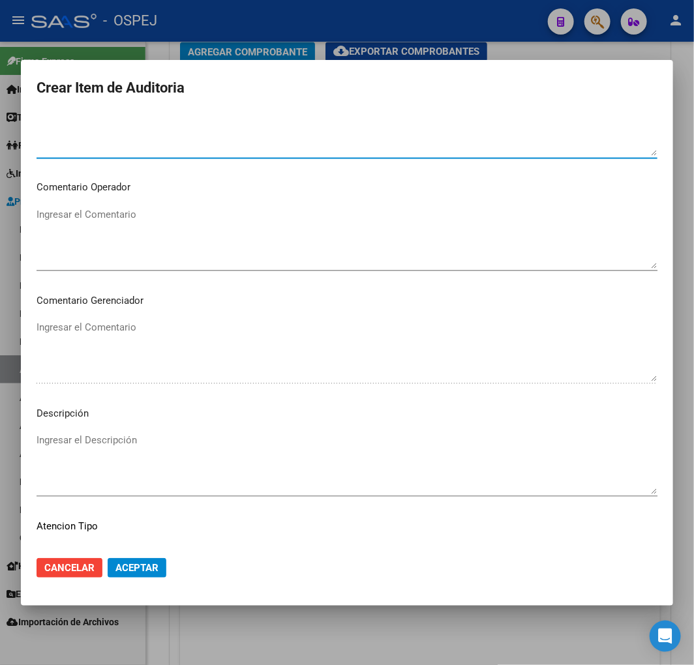
scroll to position [652, 0]
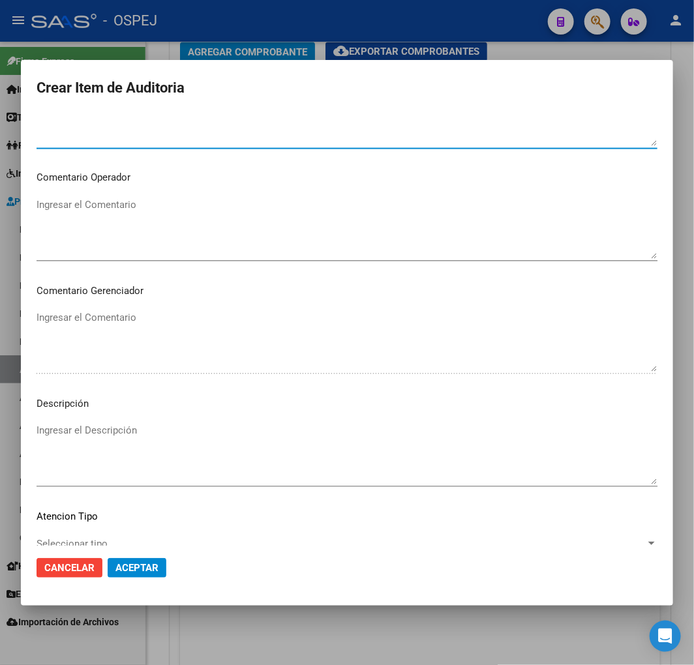
type textarea "CONSULTA ESPECIALISTA"
drag, startPoint x: 158, startPoint y: 455, endPoint x: 155, endPoint y: 478, distance: 23.6
click at [160, 455] on textarea "Ingresar el Descripción" at bounding box center [347, 453] width 621 height 61
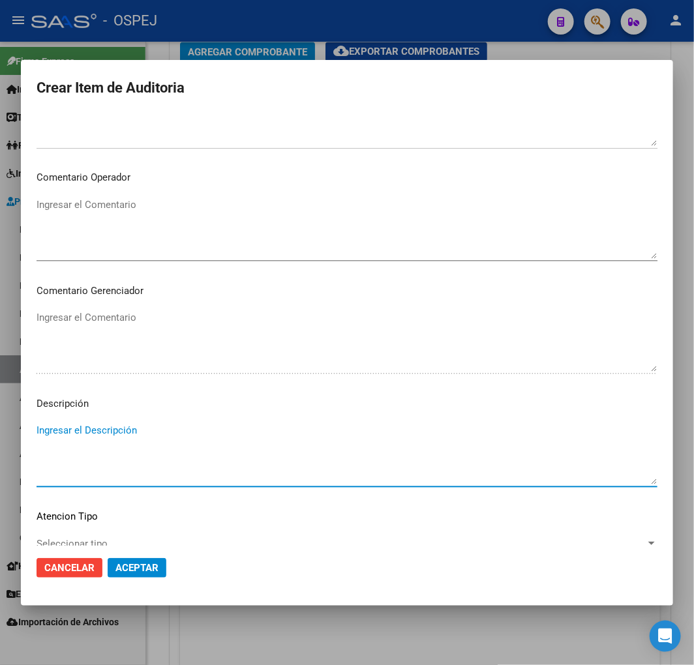
paste textarea "CONSULTA ESPECIALISTA"
type textarea "CONSULTA ESPECIALISTA"
click at [157, 565] on span "Aceptar" at bounding box center [136, 568] width 43 height 12
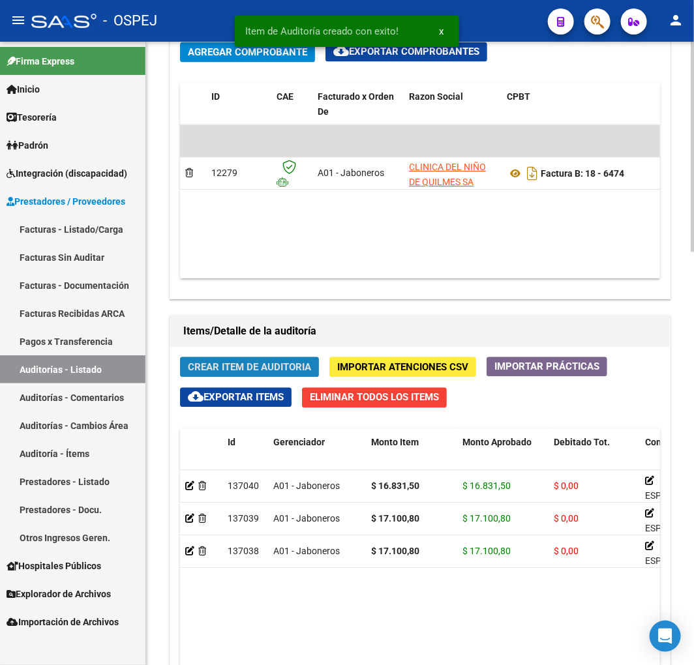
click at [211, 372] on span "Crear Item de Auditoria" at bounding box center [249, 367] width 123 height 12
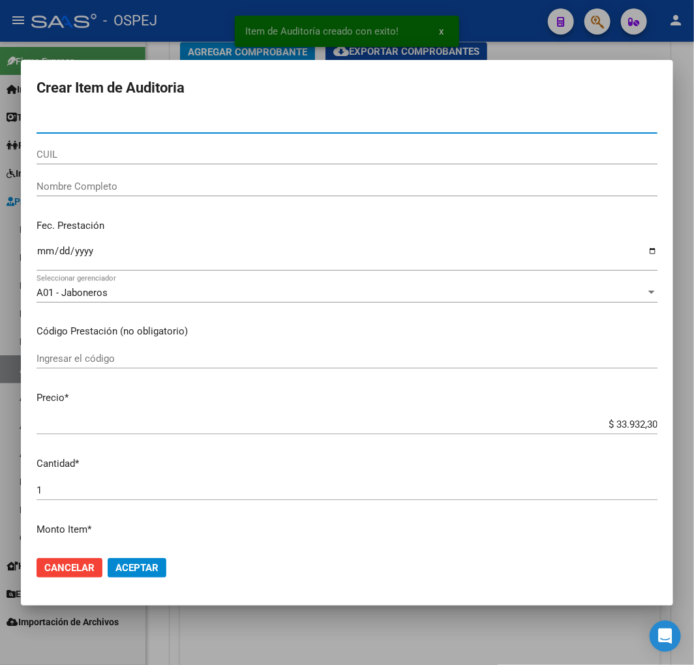
click at [80, 149] on input "CUIL" at bounding box center [347, 155] width 621 height 12
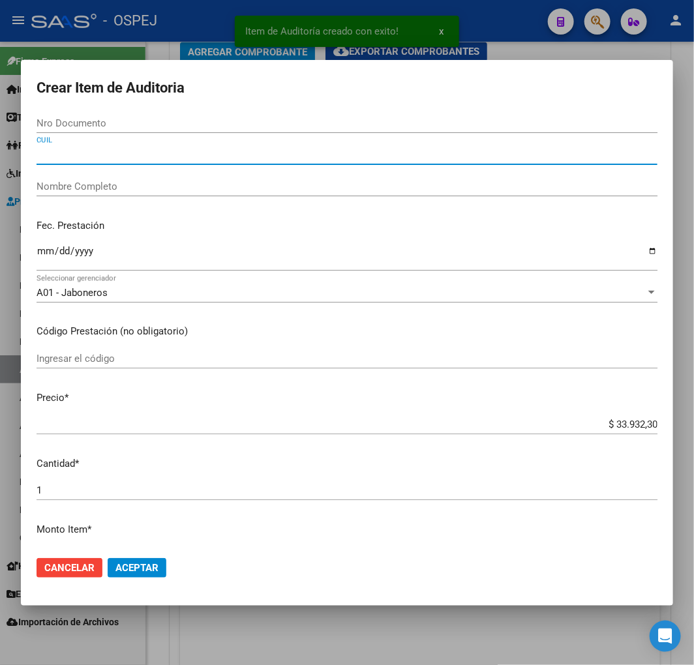
paste input "23506502144"
type input "23506502144"
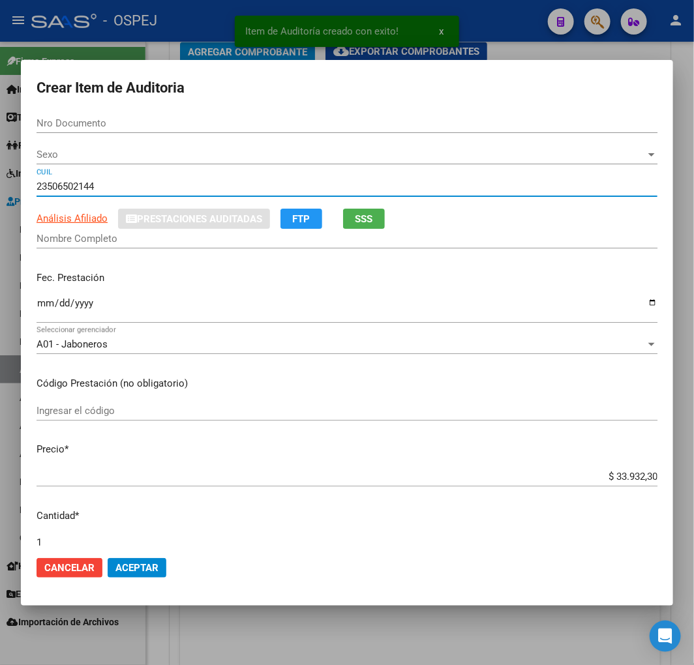
type input "50650214"
type input "[PERSON_NAME] ."
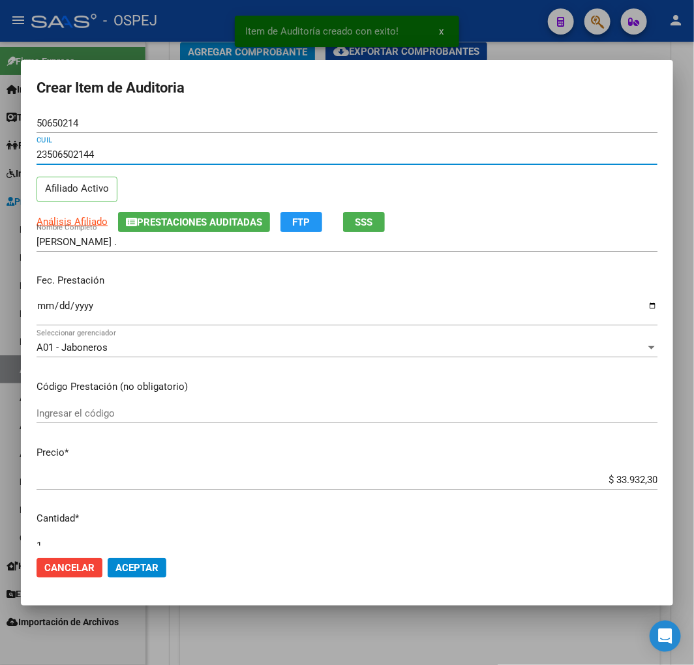
type input "23506502144"
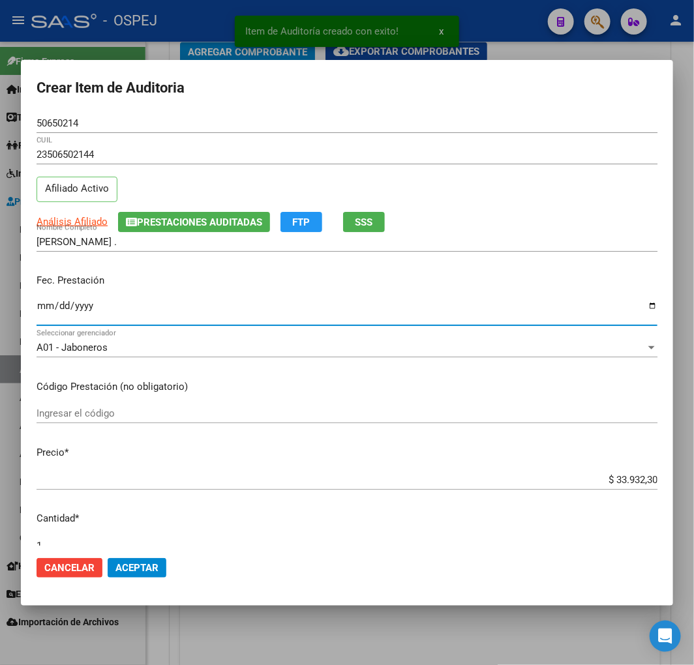
click at [42, 303] on input "Ingresar la fecha" at bounding box center [347, 311] width 621 height 21
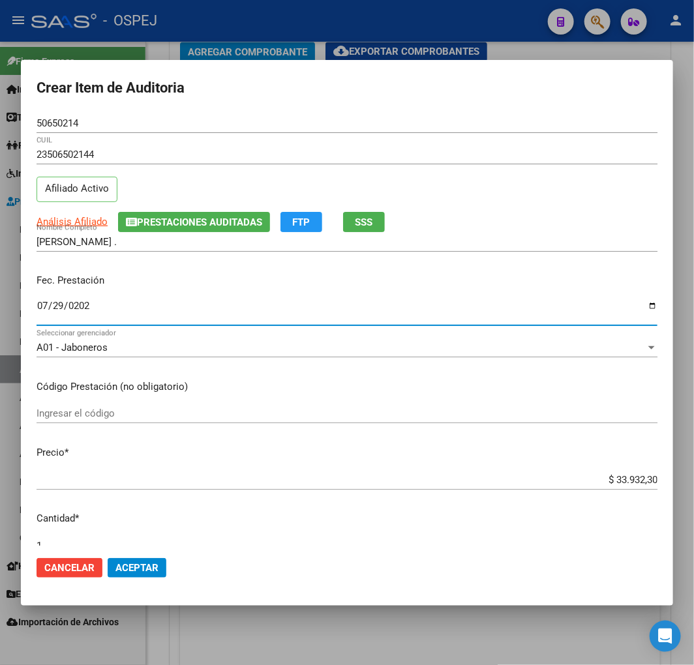
type input "[DATE]"
click at [627, 483] on input "$ 33.932,30" at bounding box center [347, 480] width 621 height 12
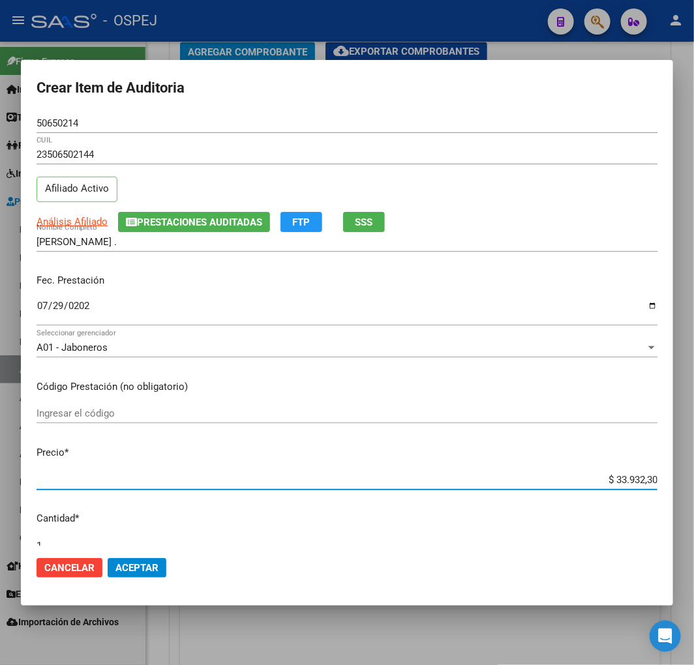
click at [627, 483] on input "$ 33.932,30" at bounding box center [347, 480] width 621 height 12
type input "$ 0,01"
type input "$ 0,16"
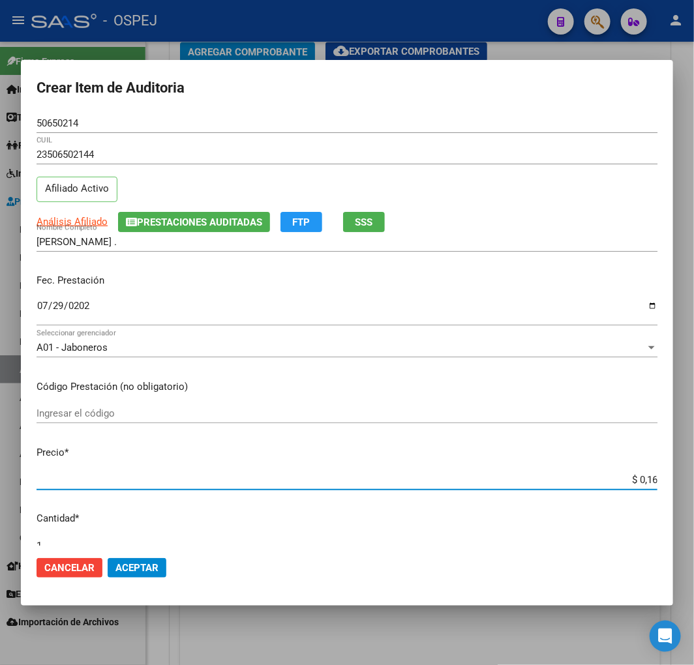
type input "$ 1,68"
type input "$ 16,83"
type input "$ 168,31"
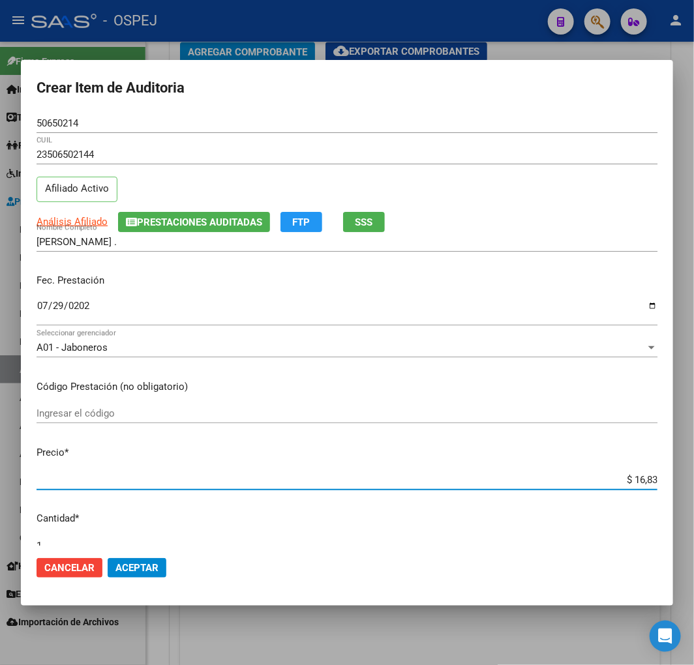
type input "$ 168,31"
type input "$ 1.683,15"
type input "$ 16.831,50"
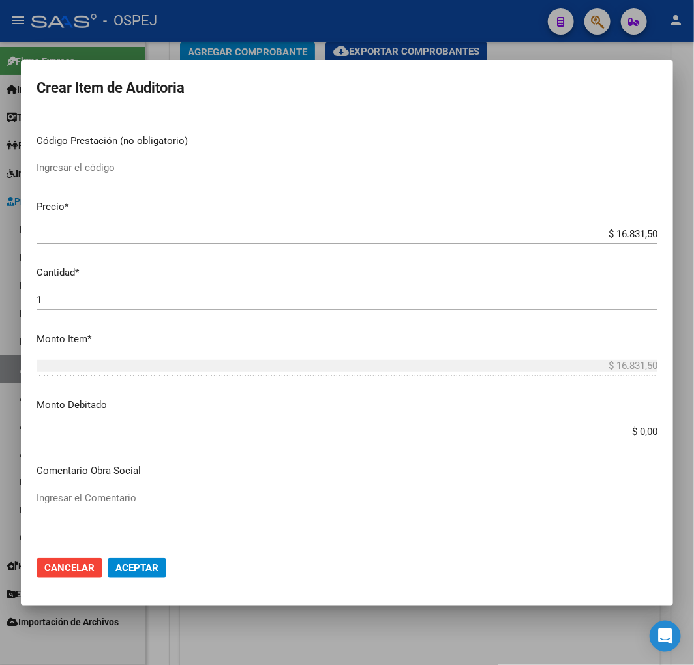
scroll to position [507, 0]
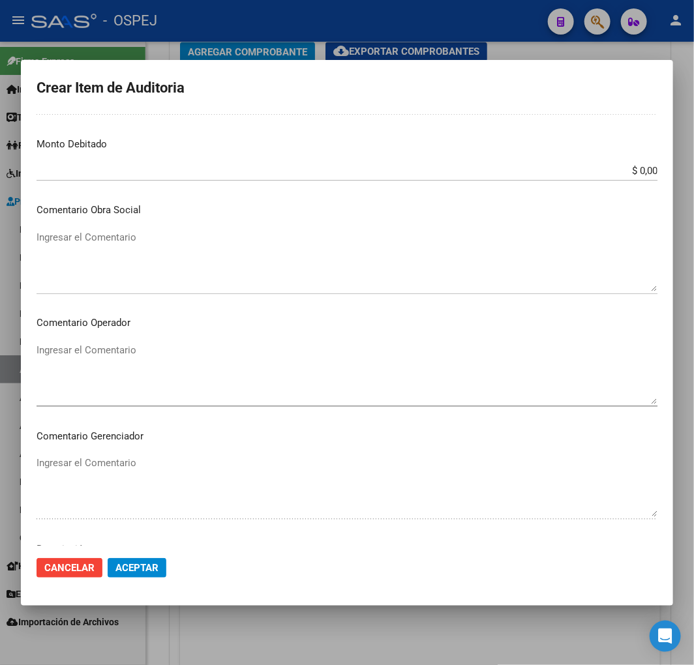
click at [211, 243] on textarea "Ingresar el Comentario" at bounding box center [347, 260] width 621 height 61
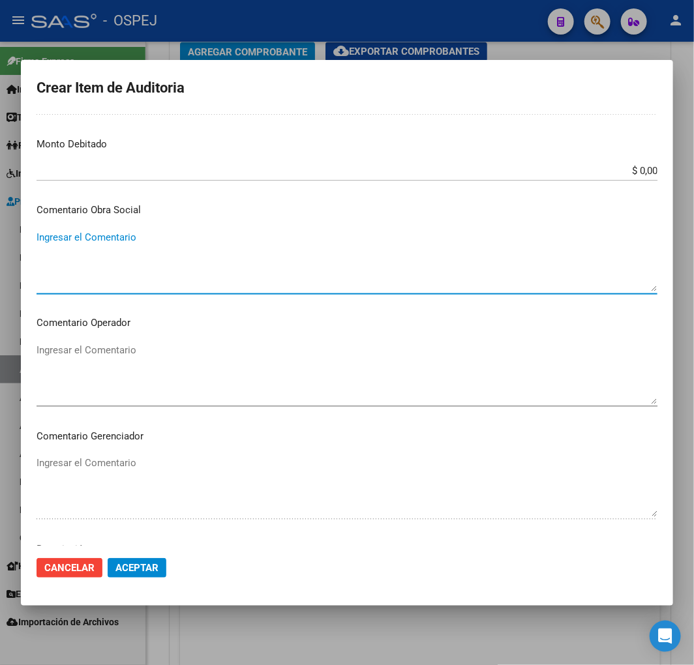
paste textarea "CONSULTA ESPECIALISTA"
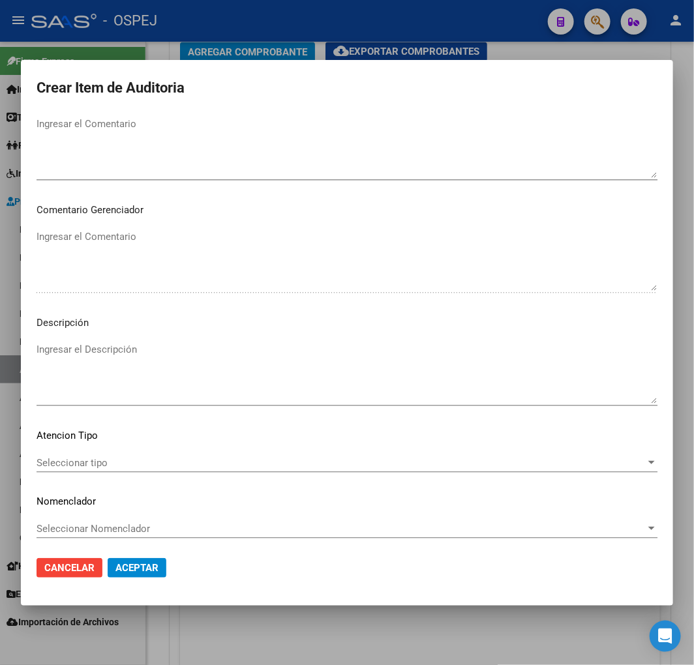
scroll to position [738, 0]
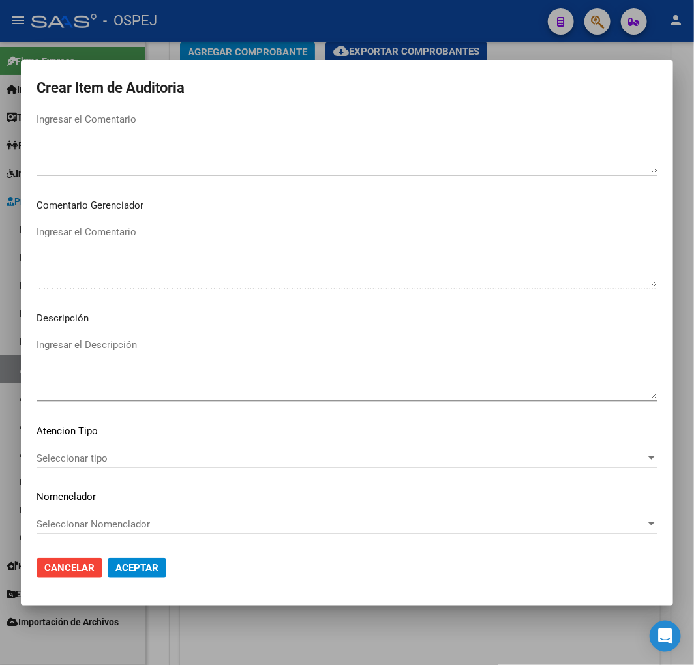
type textarea "CONSULTA ESPECIALISTA"
click at [157, 361] on textarea "Ingresar el Descripción" at bounding box center [347, 368] width 621 height 61
paste textarea "CONSULTA ESPECIALISTA"
type textarea "CONSULTA ESPECIALISTA"
click at [148, 568] on span "Aceptar" at bounding box center [136, 568] width 43 height 12
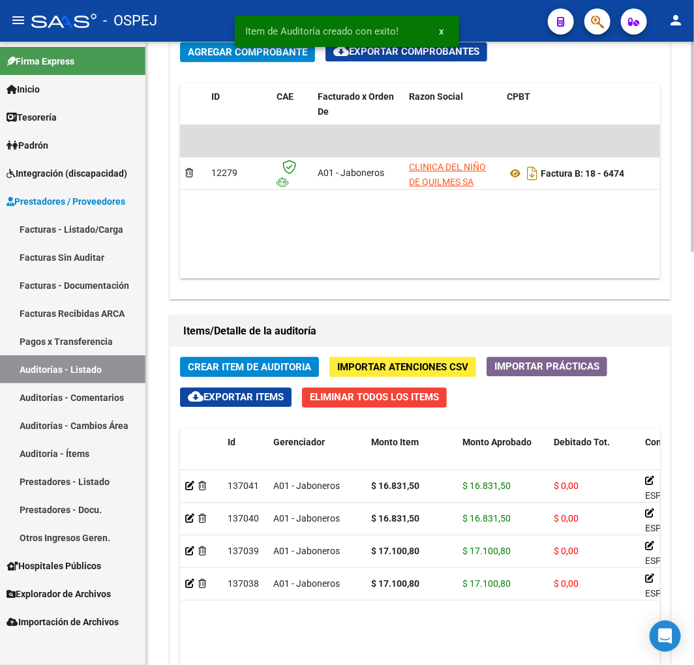
click at [236, 369] on span "Crear Item de Auditoria" at bounding box center [249, 367] width 123 height 12
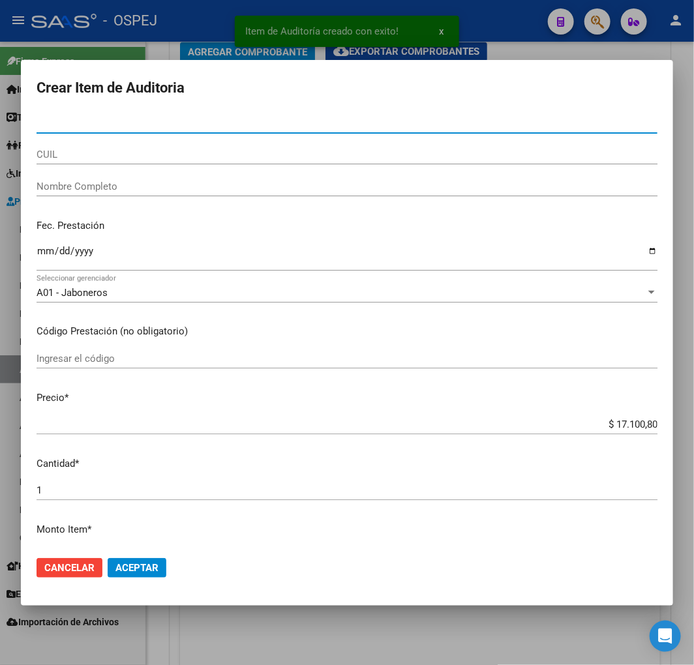
click at [91, 160] on input "CUIL" at bounding box center [347, 155] width 621 height 12
paste input "23506502144"
type input "23506502144"
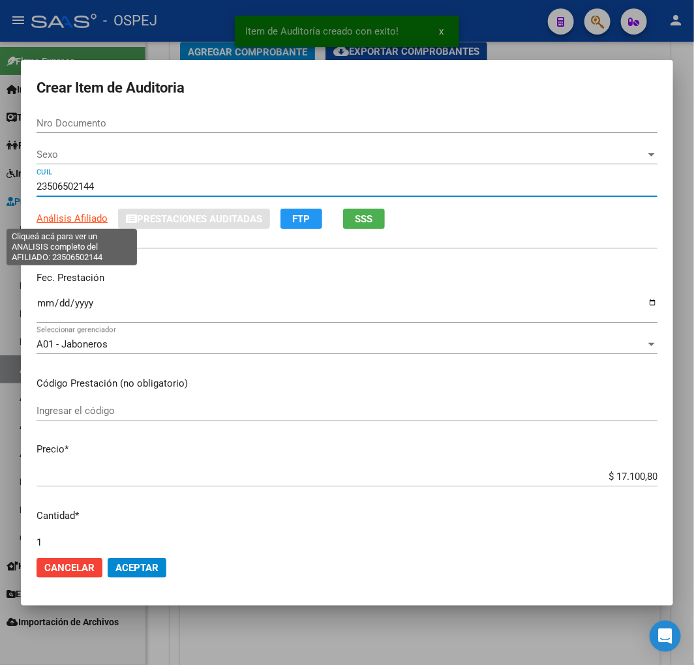
type input "50650214"
type input "[PERSON_NAME] ."
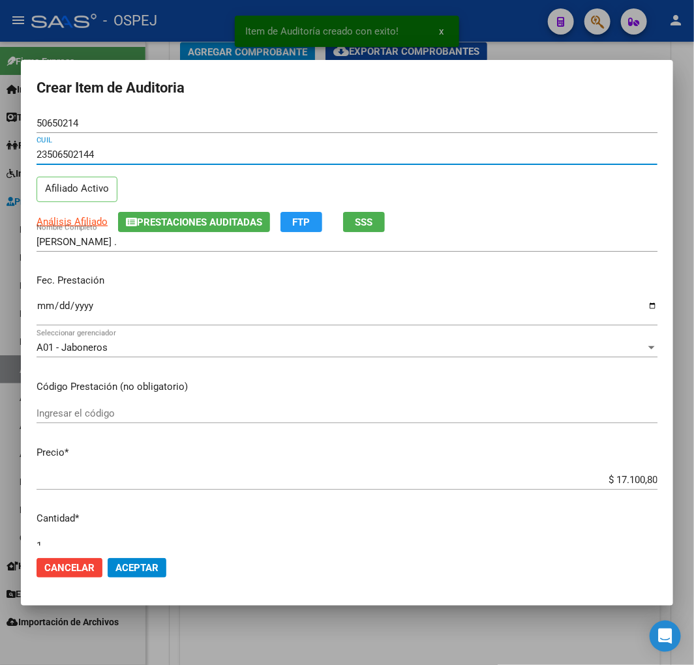
type input "23506502144"
click at [42, 307] on input "Ingresar la fecha" at bounding box center [347, 311] width 621 height 21
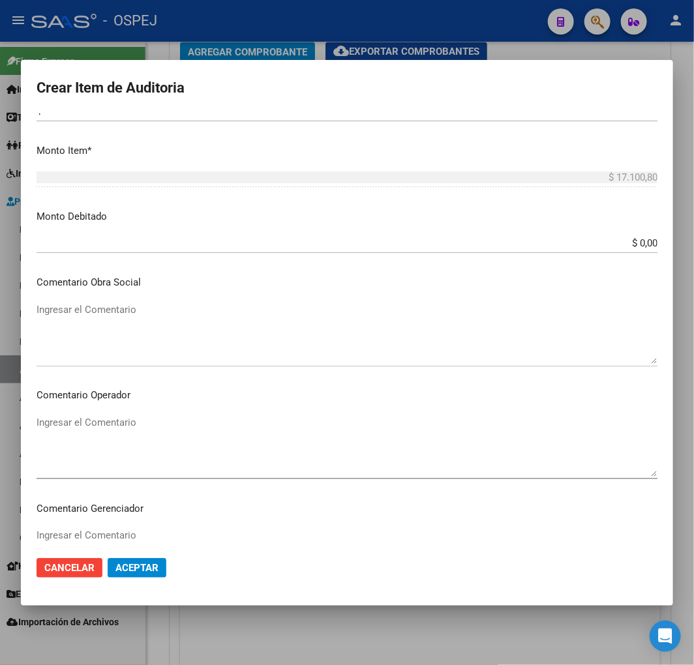
click at [185, 305] on textarea "Ingresar el Comentario" at bounding box center [347, 333] width 621 height 61
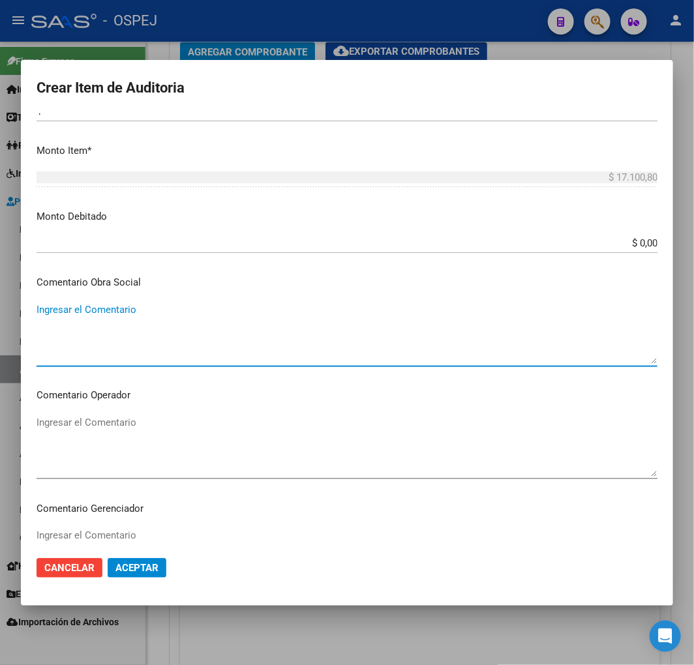
paste textarea "CONSULTA ESPECIALISTA"
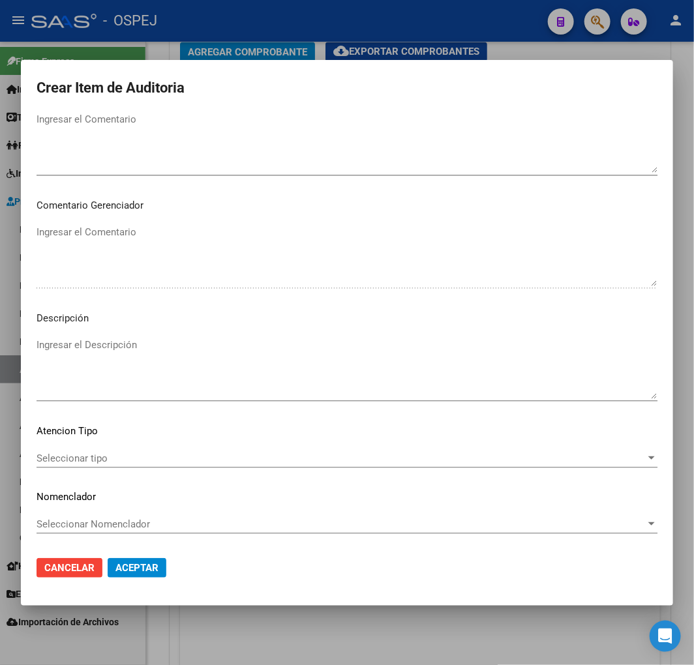
type textarea "CONSULTA ESPECIALISTA"
click at [141, 370] on textarea "Ingresar el Descripción" at bounding box center [347, 368] width 621 height 61
paste textarea "CONSULTA ESPECIALISTA"
type textarea "CONSULTA ESPECIALISTA"
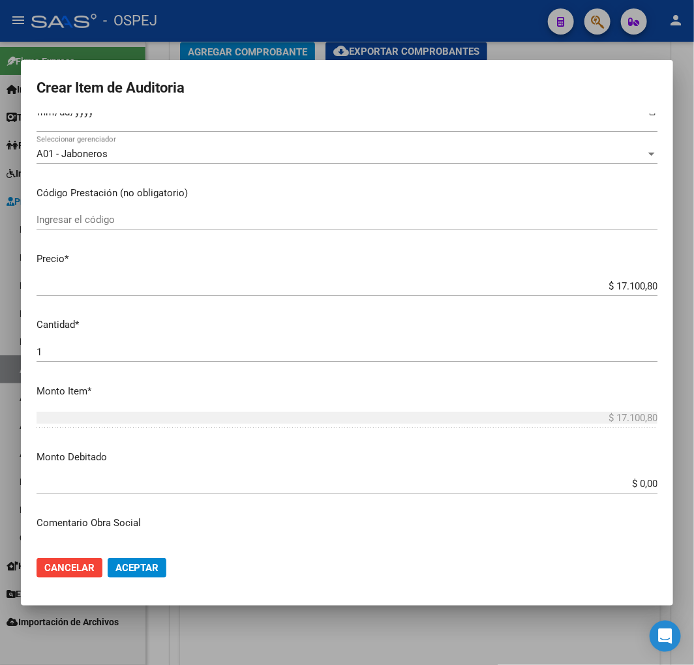
scroll to position [13, 0]
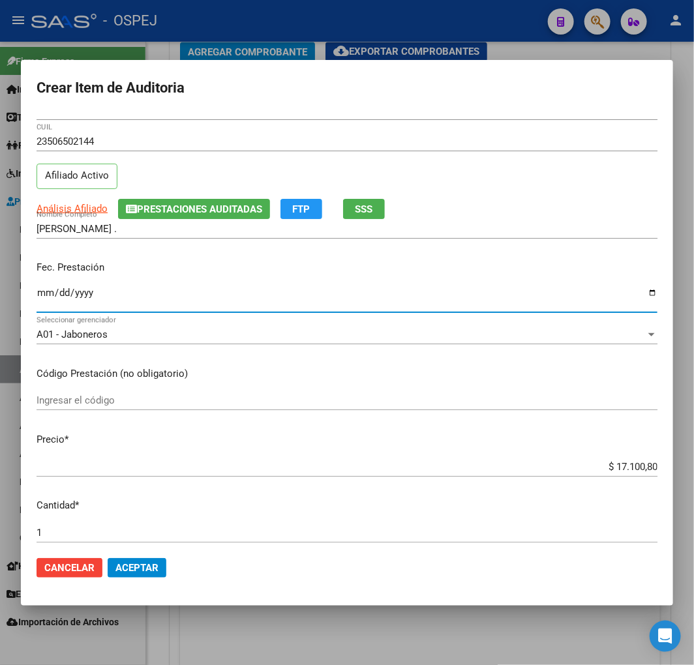
click at [42, 298] on input "Ingresar la fecha" at bounding box center [347, 298] width 621 height 21
type input "[DATE]"
click at [128, 569] on span "Aceptar" at bounding box center [136, 568] width 43 height 12
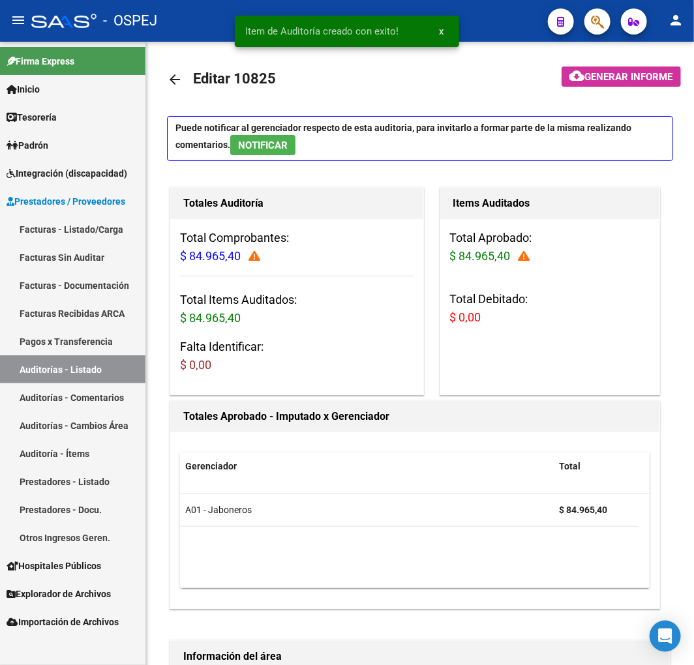
scroll to position [0, 0]
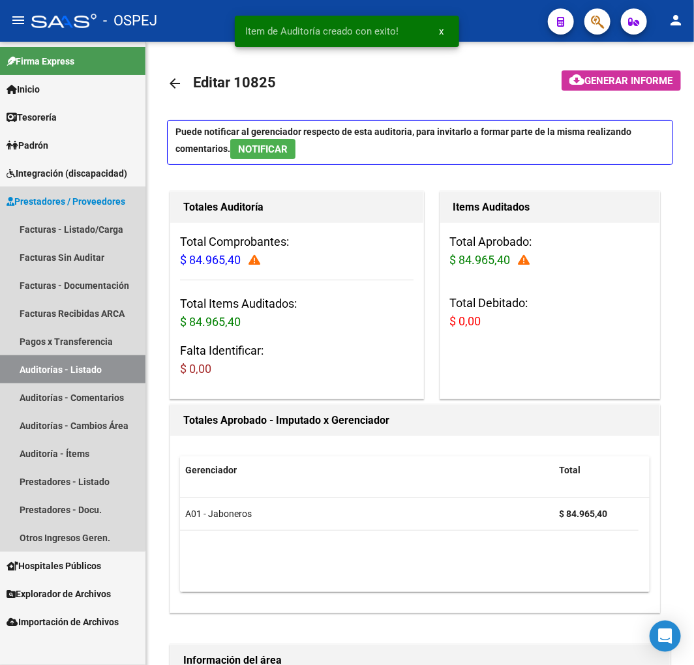
click at [49, 361] on link "Auditorías - Listado" at bounding box center [72, 369] width 145 height 28
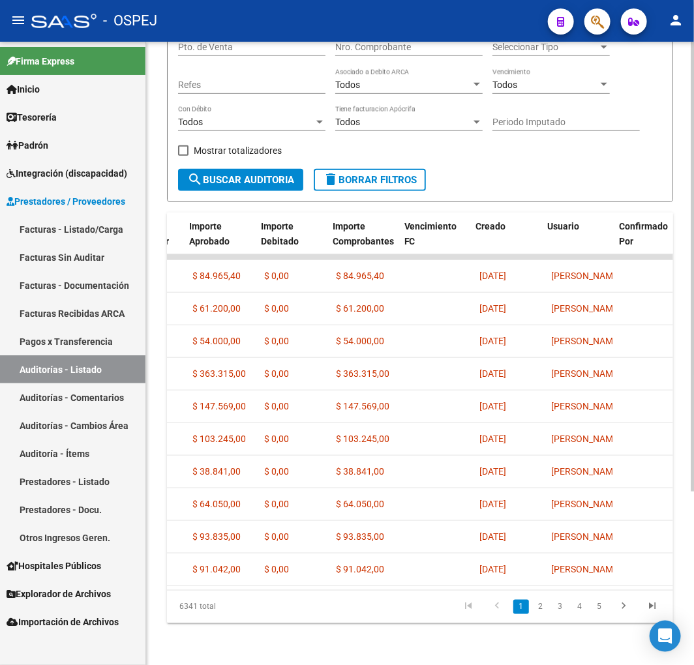
scroll to position [0, 625]
click at [634, 605] on link "go to next page" at bounding box center [623, 607] width 25 height 14
click at [470, 602] on icon "go to first page" at bounding box center [468, 609] width 17 height 16
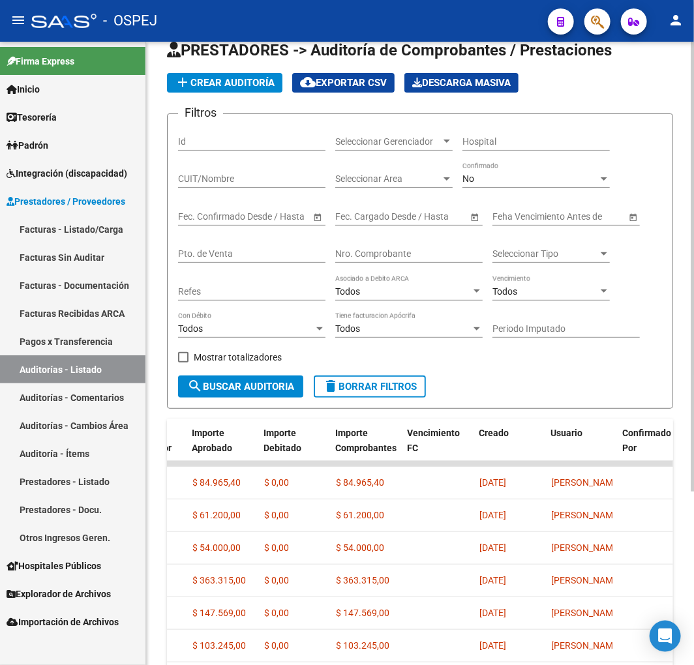
scroll to position [0, 0]
